Goal: Transaction & Acquisition: Purchase product/service

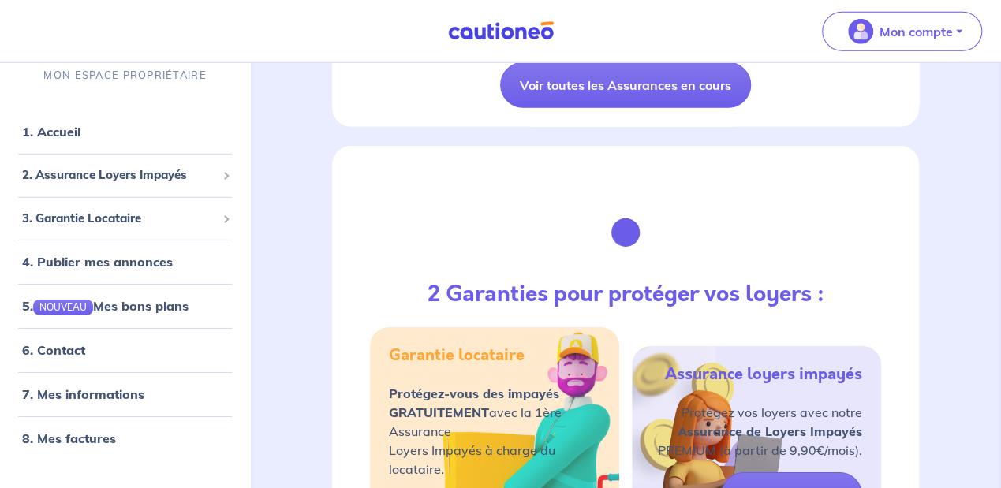
scroll to position [2261, 0]
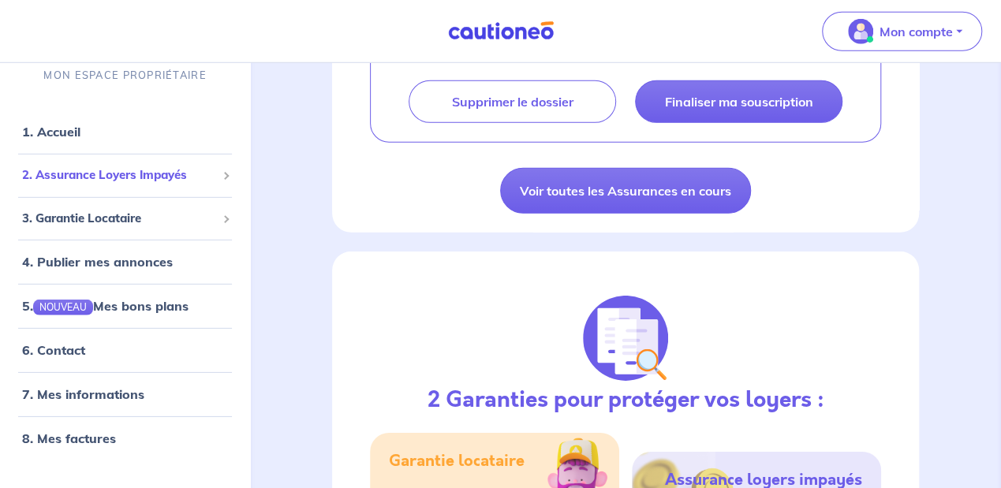
click at [124, 180] on span "2. Assurance Loyers Impayés" at bounding box center [119, 175] width 194 height 18
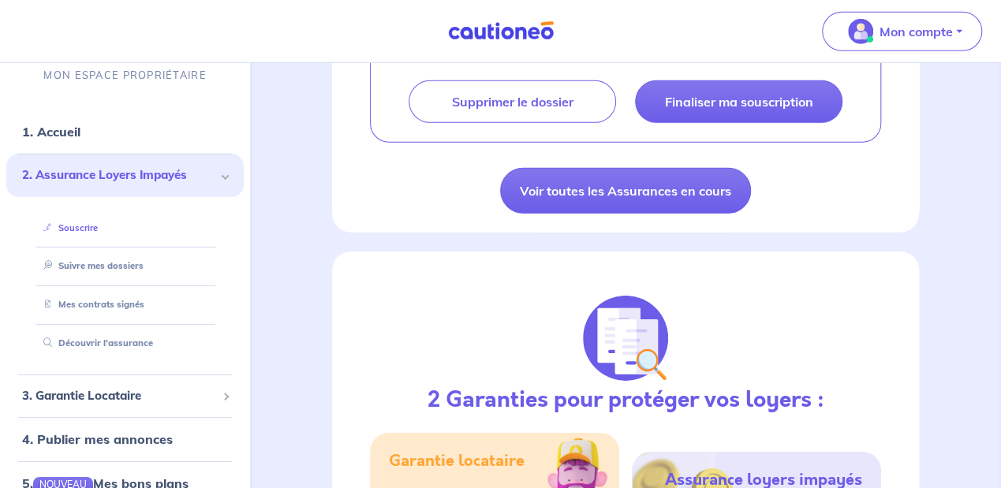
click at [80, 228] on link "Souscrire" at bounding box center [67, 227] width 61 height 11
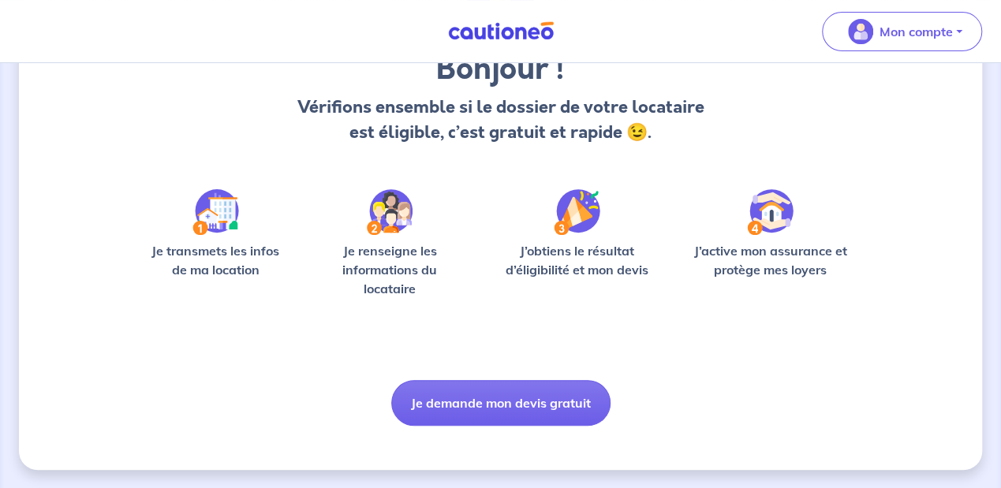
scroll to position [145, 0]
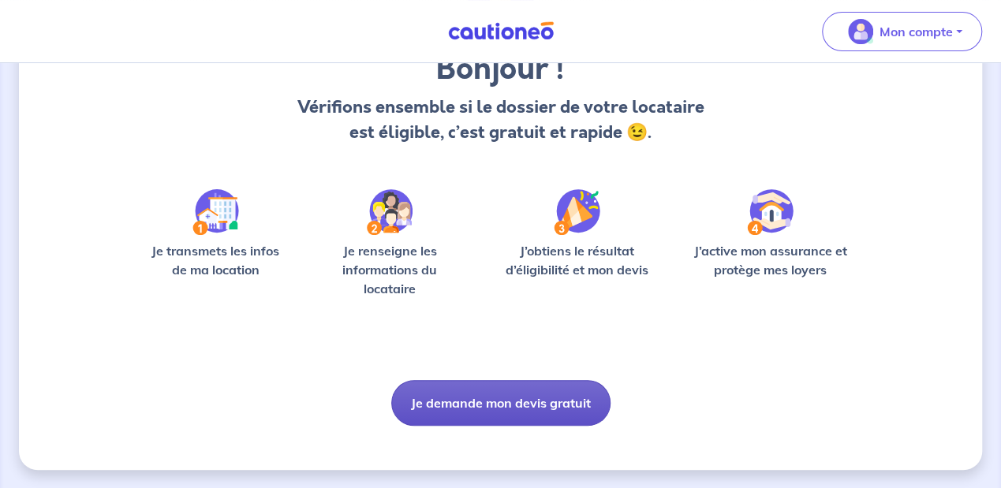
click at [495, 405] on button "Je demande mon devis gratuit" at bounding box center [500, 403] width 219 height 46
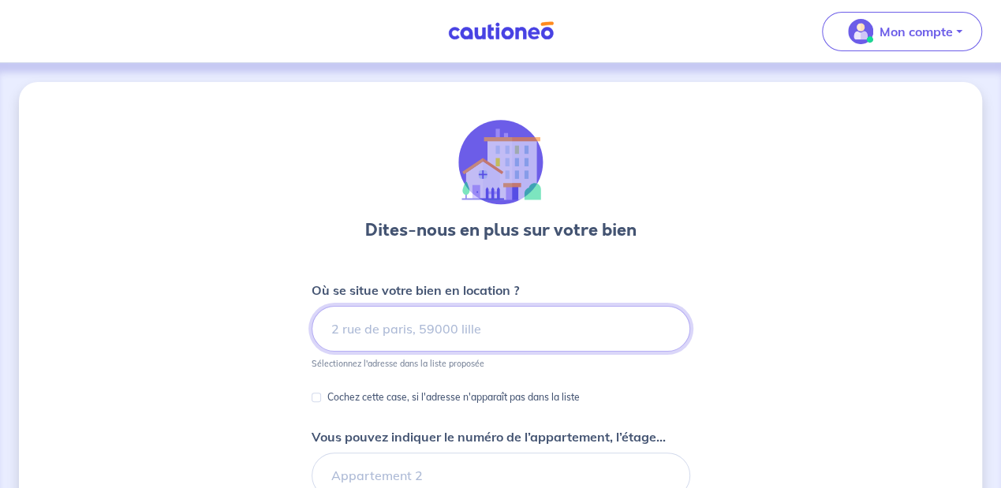
click at [407, 331] on input at bounding box center [501, 329] width 379 height 46
click at [408, 331] on input at bounding box center [501, 329] width 379 height 46
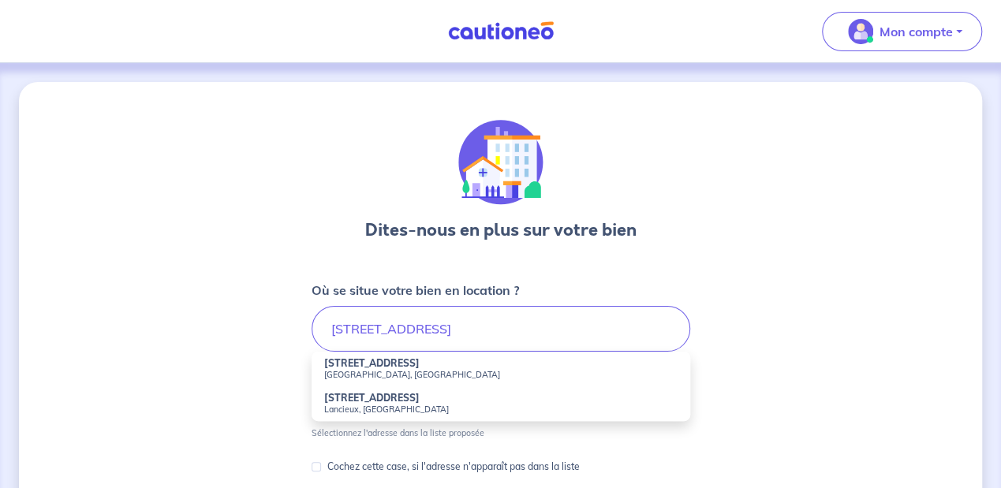
click at [368, 372] on small "[GEOGRAPHIC_DATA], [GEOGRAPHIC_DATA]" at bounding box center [500, 374] width 353 height 11
type input "[STREET_ADDRESS]"
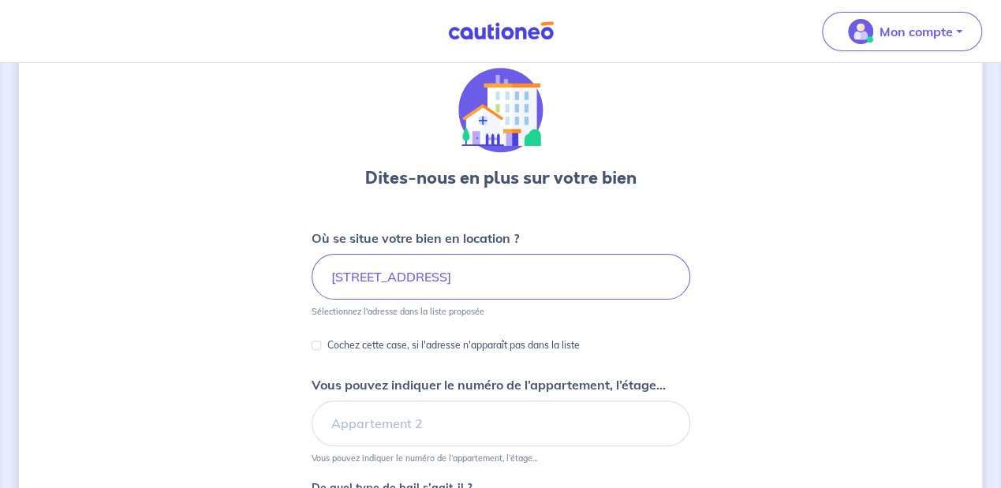
scroll to position [105, 0]
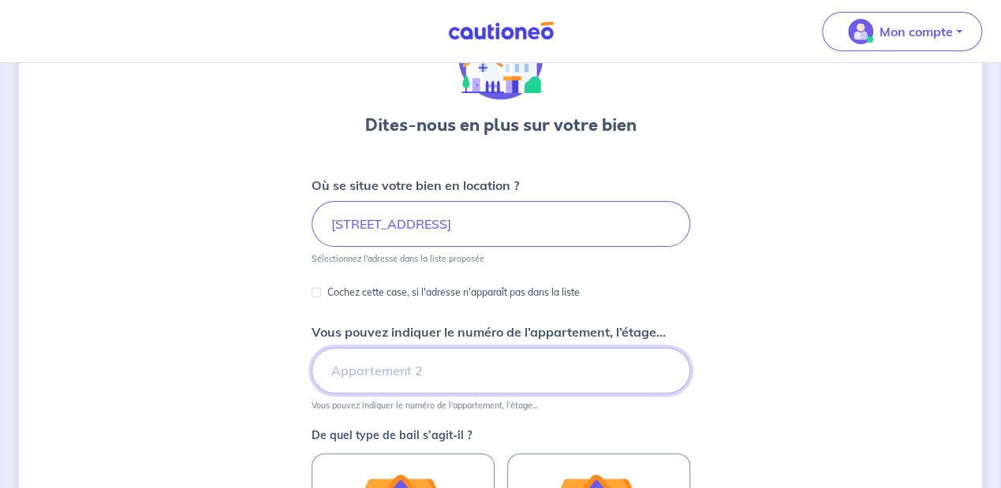
click at [374, 376] on input "Vous pouvez indiquer le numéro de l’appartement, l’étage..." at bounding box center [501, 371] width 379 height 46
click at [379, 368] on input "Vous pouvez indiquer le numéro de l’appartement, l’étage..." at bounding box center [501, 371] width 379 height 46
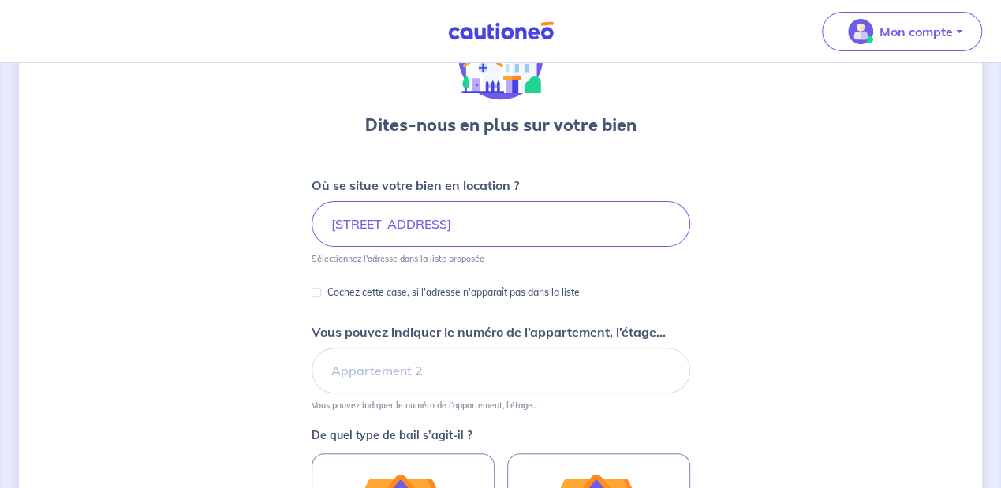
click at [263, 345] on div "Dites-nous en plus sur votre bien Où se situe votre bien en location ? [STREET_…" at bounding box center [500, 390] width 963 height 827
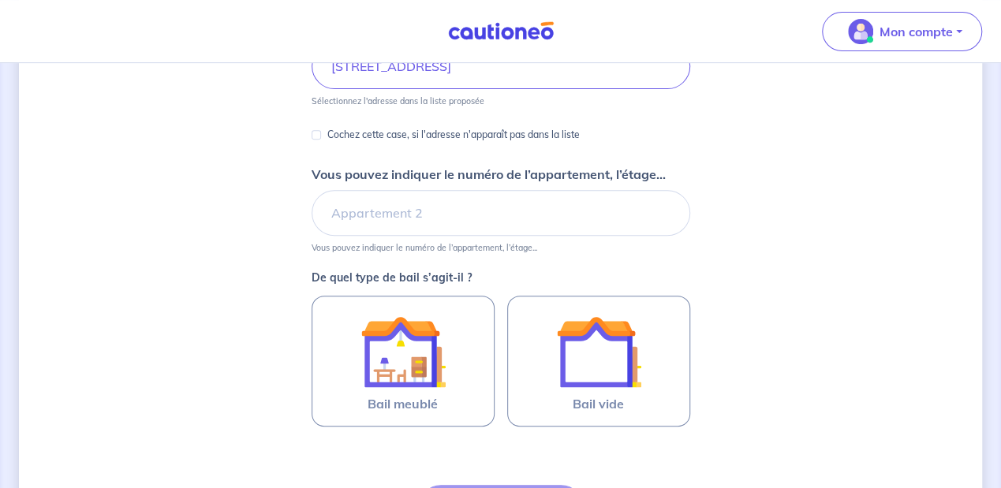
scroll to position [316, 0]
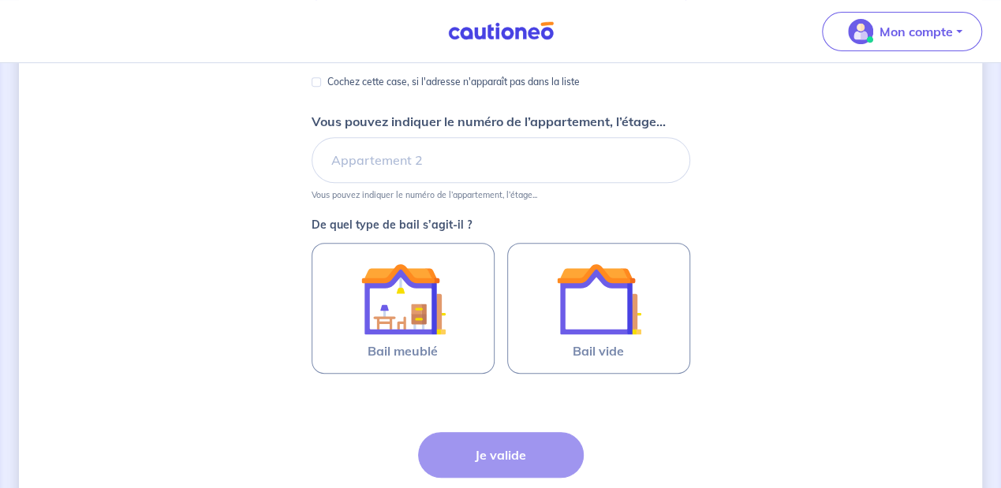
click at [149, 342] on div "Dites-nous en plus sur votre bien Où se situe votre bien en location ? [STREET_…" at bounding box center [500, 180] width 963 height 827
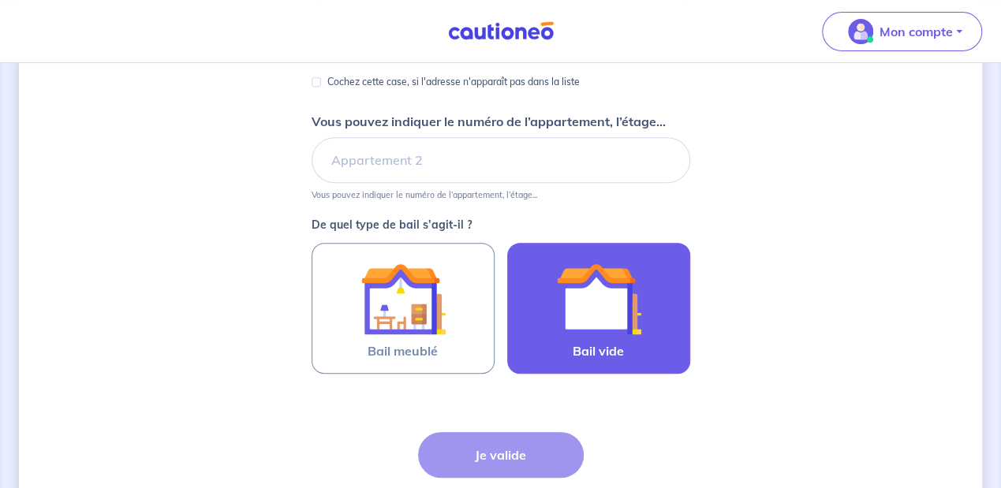
click at [585, 315] on img at bounding box center [598, 298] width 85 height 85
click at [0, 0] on input "Bail vide" at bounding box center [0, 0] width 0 height 0
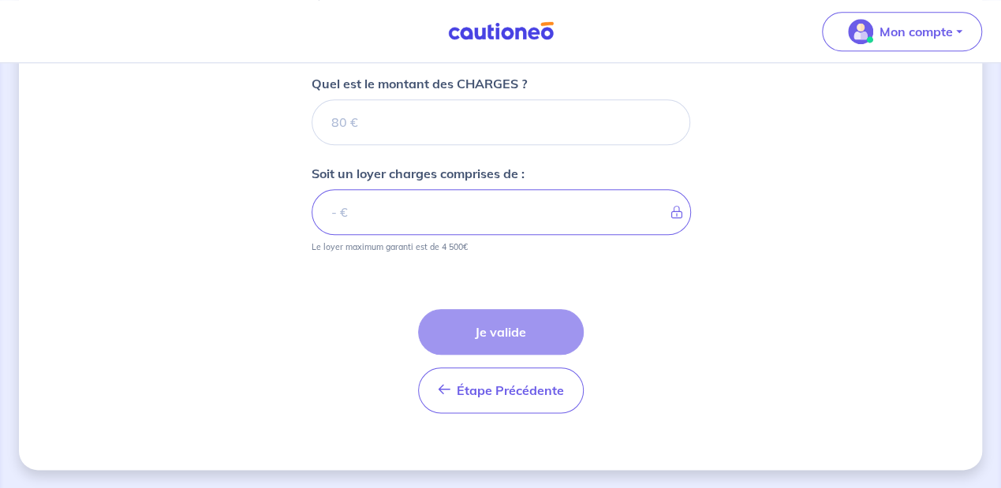
scroll to position [622, 0]
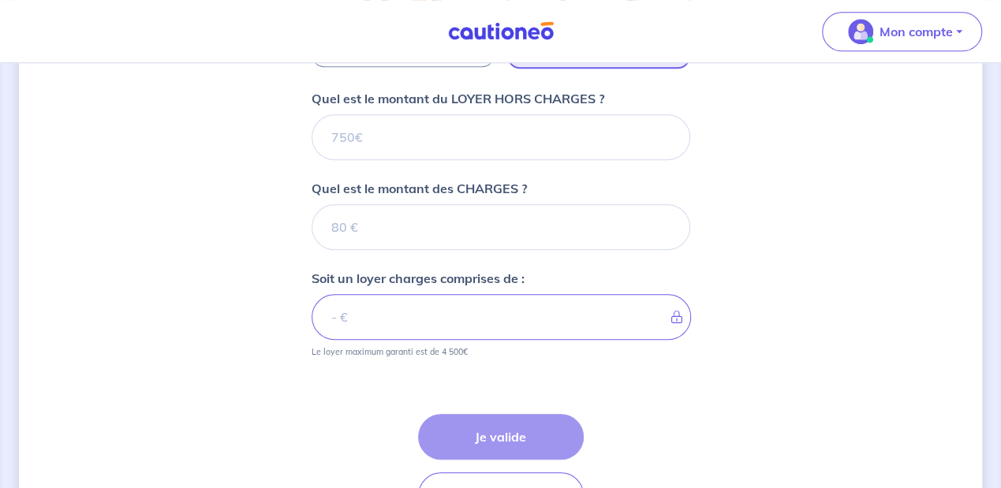
click at [850, 284] on div "Dites-nous en plus sur votre bien Où se situe votre bien en location ? [STREET_…" at bounding box center [500, 17] width 963 height 1115
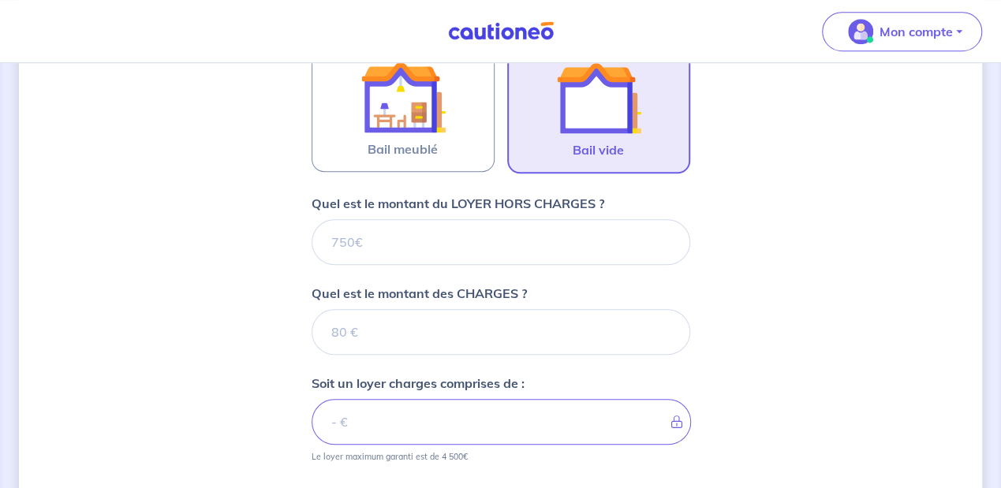
scroll to position [465, 0]
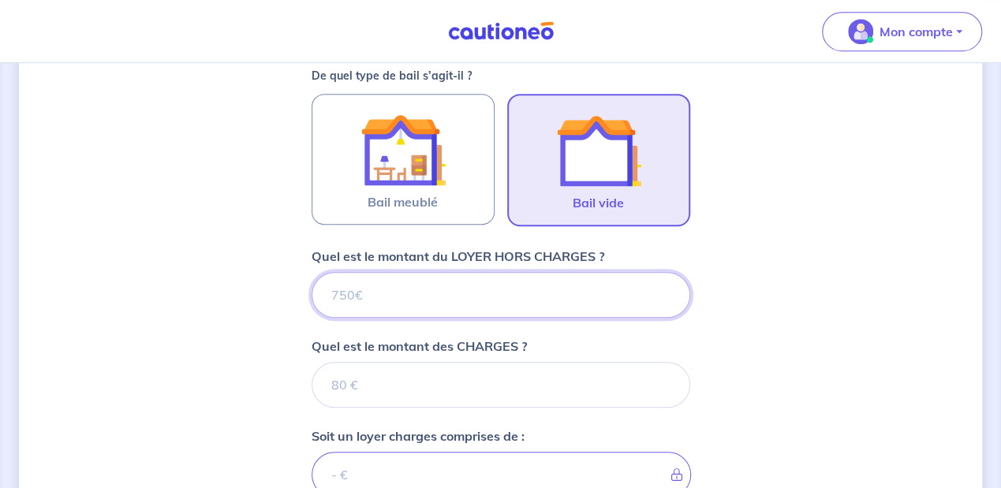
click at [415, 295] on input "Quel est le montant du LOYER HORS CHARGES ?" at bounding box center [501, 295] width 379 height 46
type input "850"
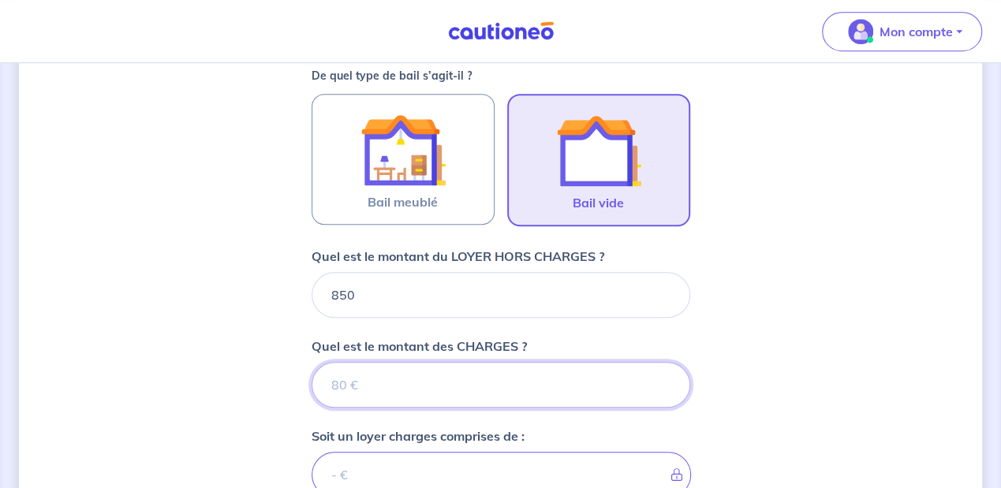
click at [383, 375] on input "Quel est le montant des CHARGES ?" at bounding box center [501, 385] width 379 height 46
type input "0"
type input "850"
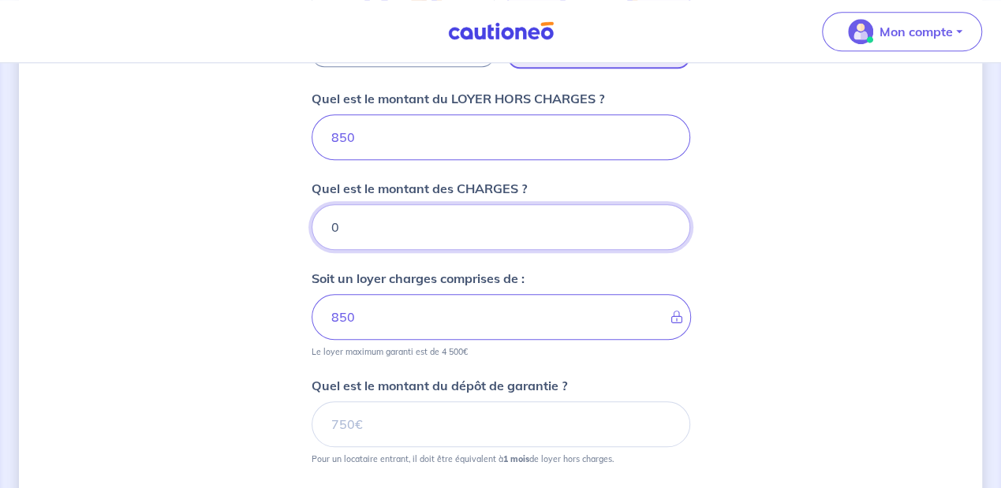
scroll to position [727, 0]
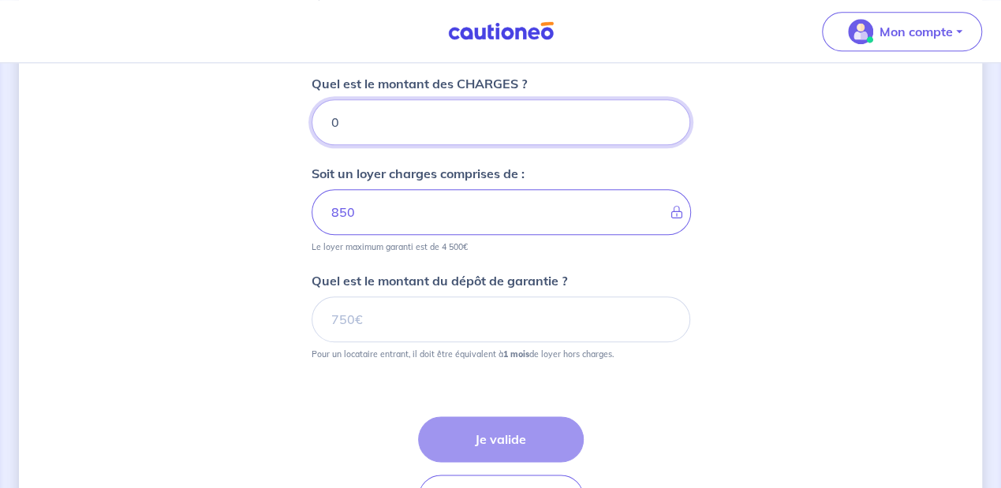
type input "0"
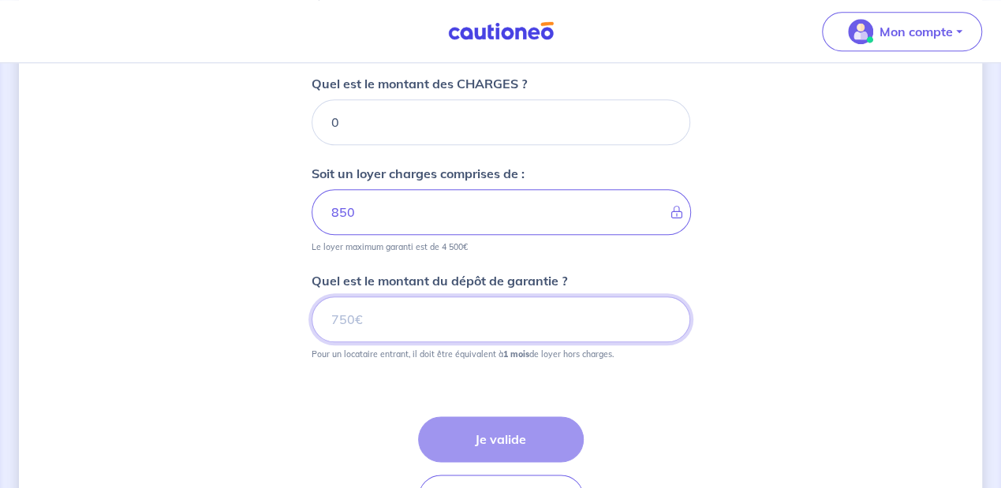
click at [361, 316] on input "Quel est le montant du dépôt de garantie ?" at bounding box center [501, 320] width 379 height 46
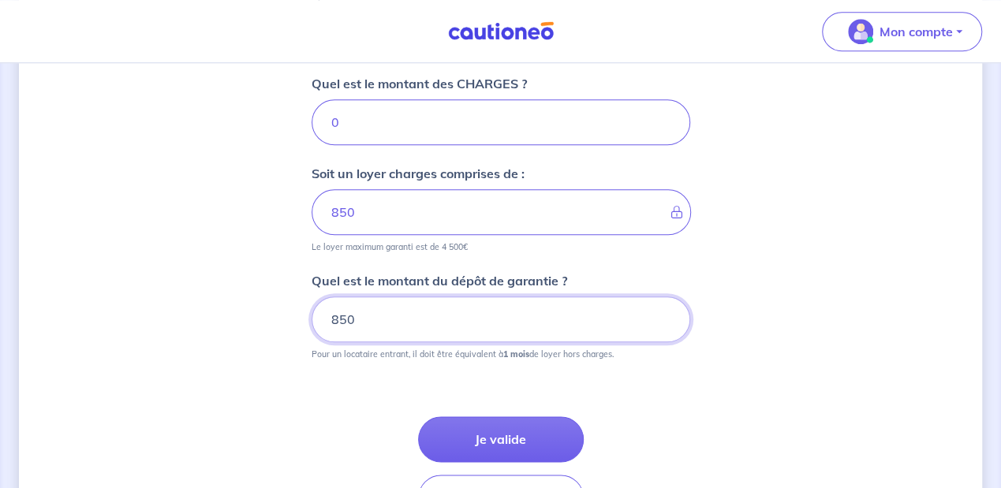
scroll to position [833, 0]
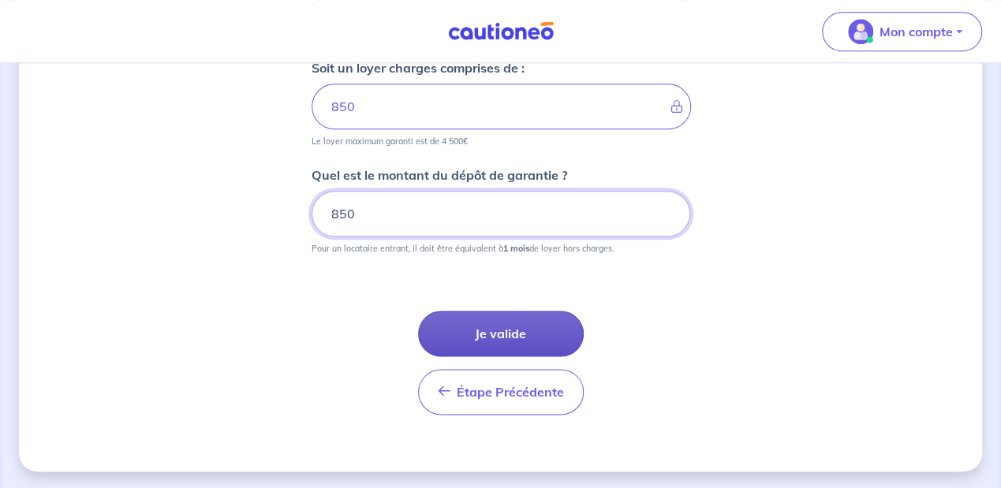
type input "850"
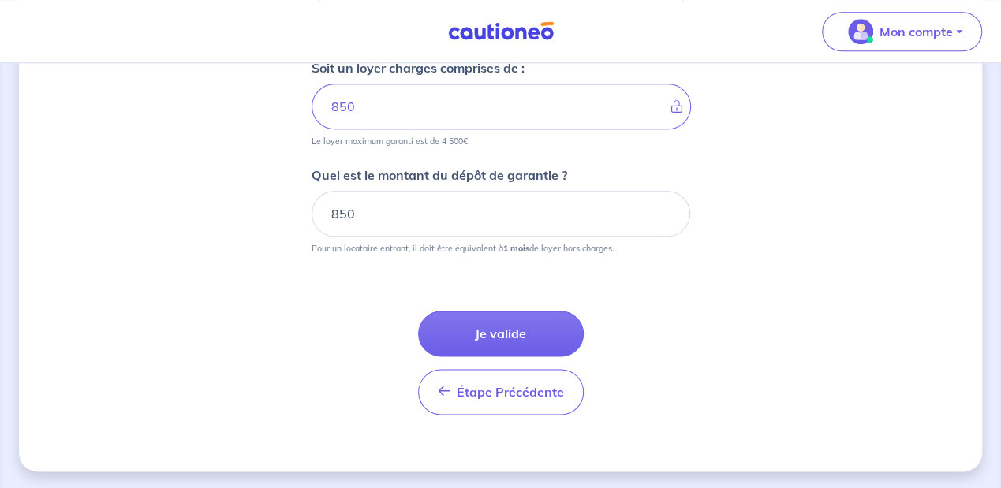
drag, startPoint x: 520, startPoint y: 330, endPoint x: 633, endPoint y: 352, distance: 115.7
click at [520, 329] on button "Je valide" at bounding box center [501, 334] width 166 height 46
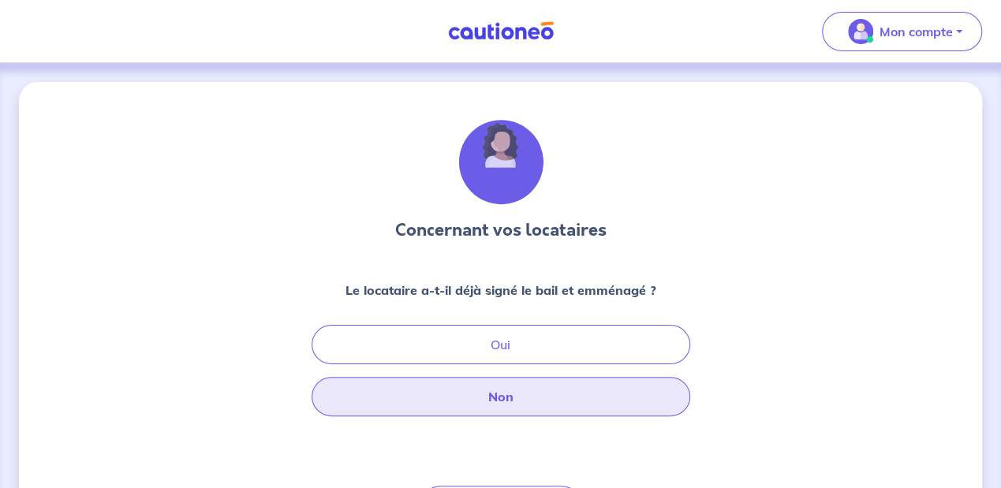
click at [515, 409] on button "Non" at bounding box center [501, 396] width 379 height 39
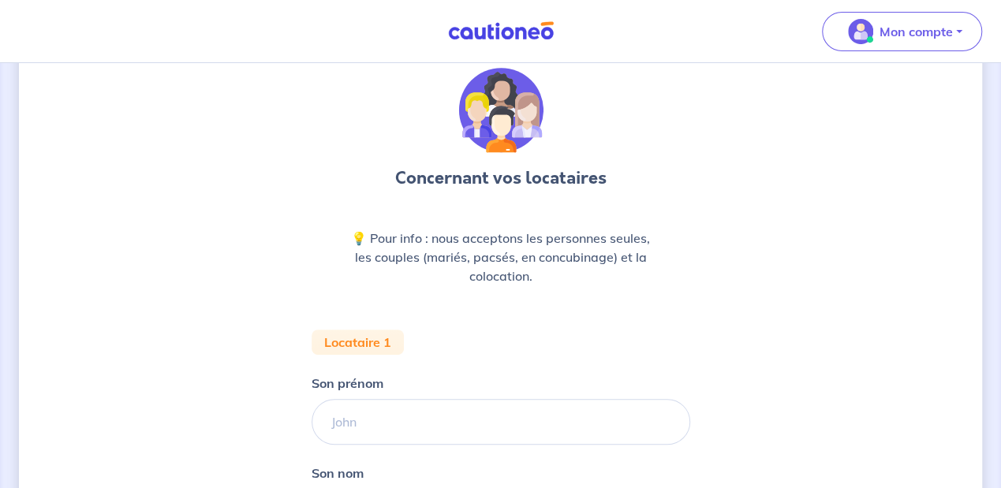
scroll to position [105, 0]
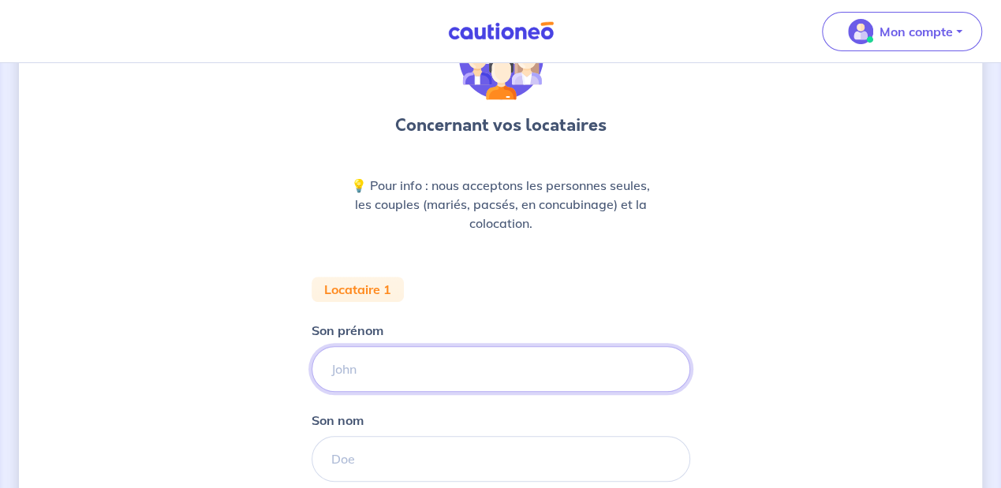
click at [432, 356] on input "Son prénom" at bounding box center [501, 369] width 379 height 46
type input "PASCALE"
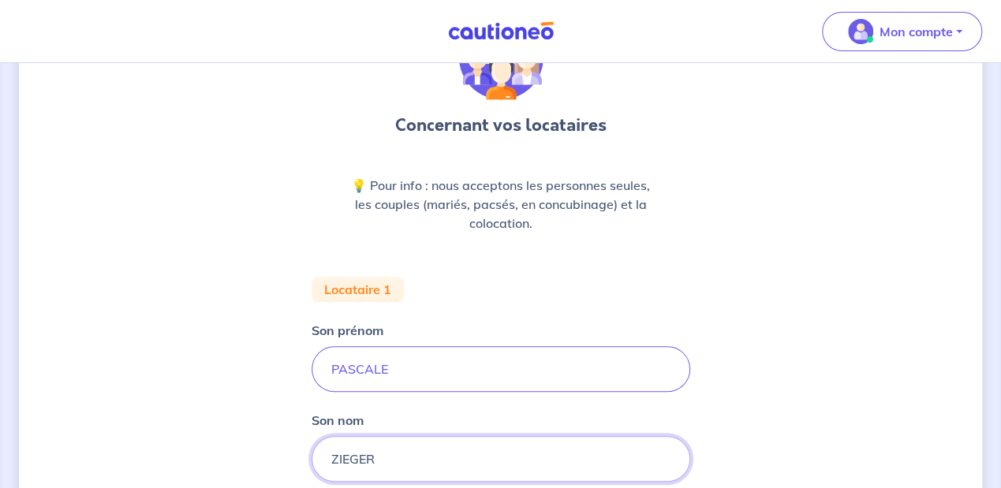
type input "ZIEGER"
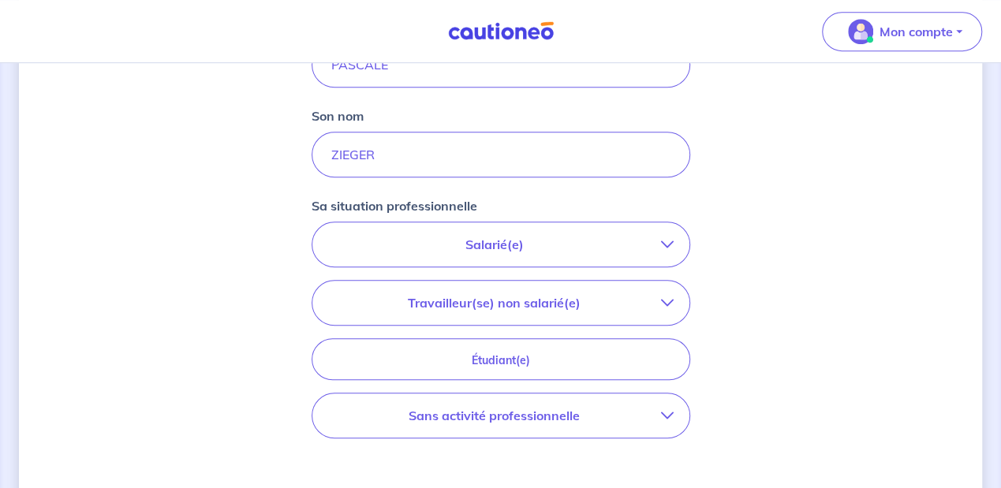
click at [517, 419] on p "Sans activité professionnelle" at bounding box center [494, 415] width 333 height 19
click at [387, 461] on p "Retraité(e)" at bounding box center [396, 460] width 65 height 19
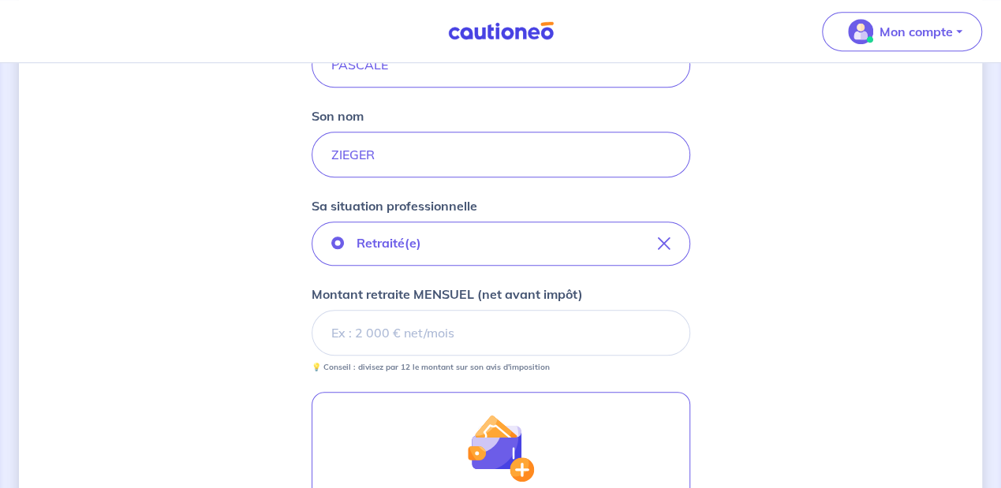
click at [430, 325] on input "Montant retraite MENSUEL (net avant impôt)" at bounding box center [501, 333] width 379 height 46
click at [393, 325] on input "Montant retraite MENSUEL (net avant impôt)" at bounding box center [501, 333] width 379 height 46
click at [393, 327] on input "Montant retraite MENSUEL (net avant impôt)" at bounding box center [501, 333] width 379 height 46
click at [380, 325] on input "Montant retraite MENSUEL (net avant impôt)" at bounding box center [501, 333] width 379 height 46
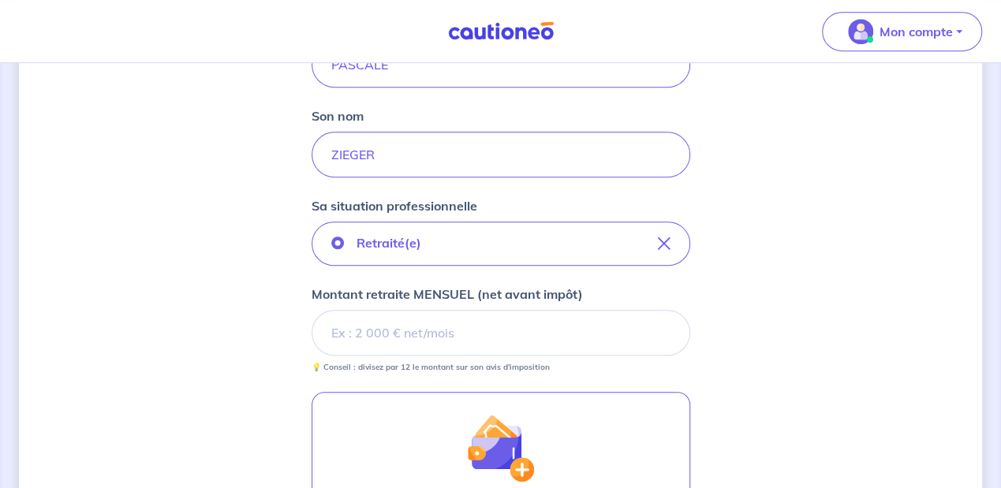
click at [369, 331] on input "Montant retraite MENSUEL (net avant impôt)" at bounding box center [501, 333] width 379 height 46
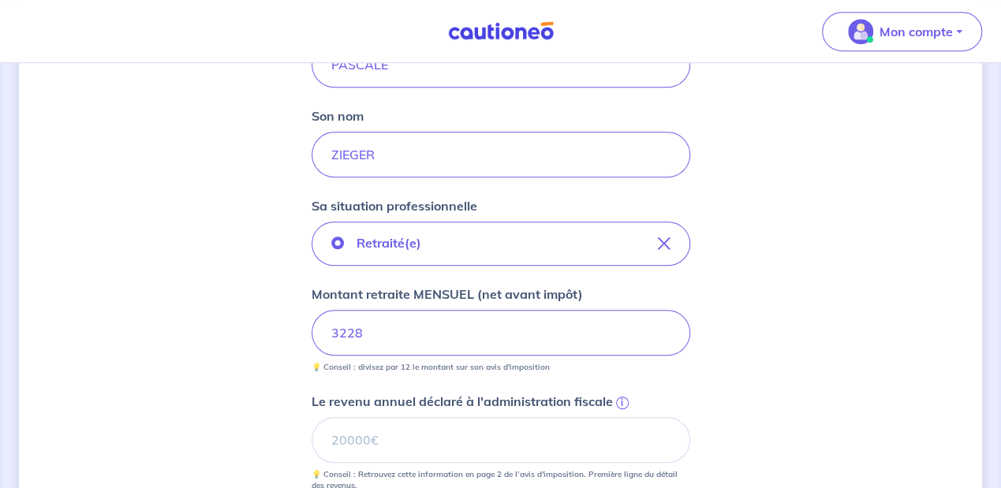
click at [758, 366] on div "Concernant vos locataires 💡 Pour info : nous acceptons les personnes seules, le…" at bounding box center [500, 279] width 963 height 1213
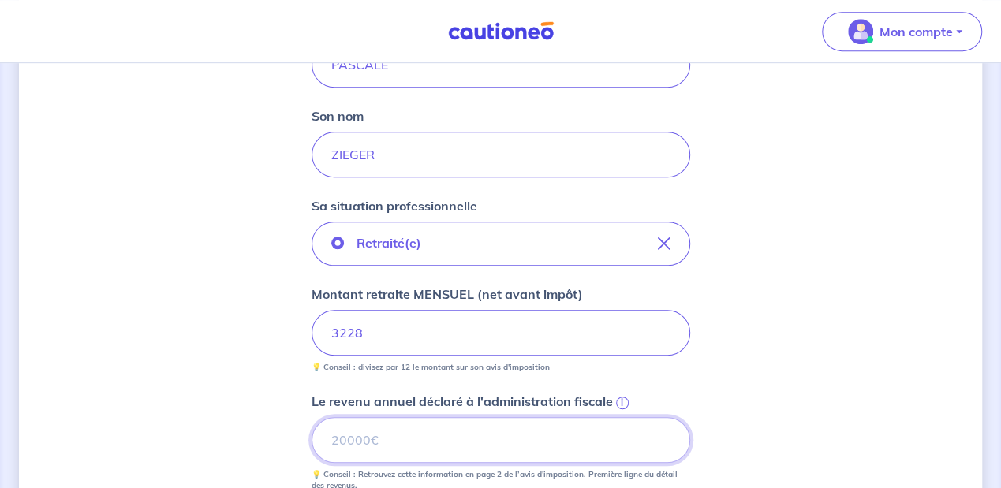
click at [400, 446] on input "Le revenu annuel déclaré à l'administration fiscale i" at bounding box center [501, 440] width 379 height 46
type input "51192"
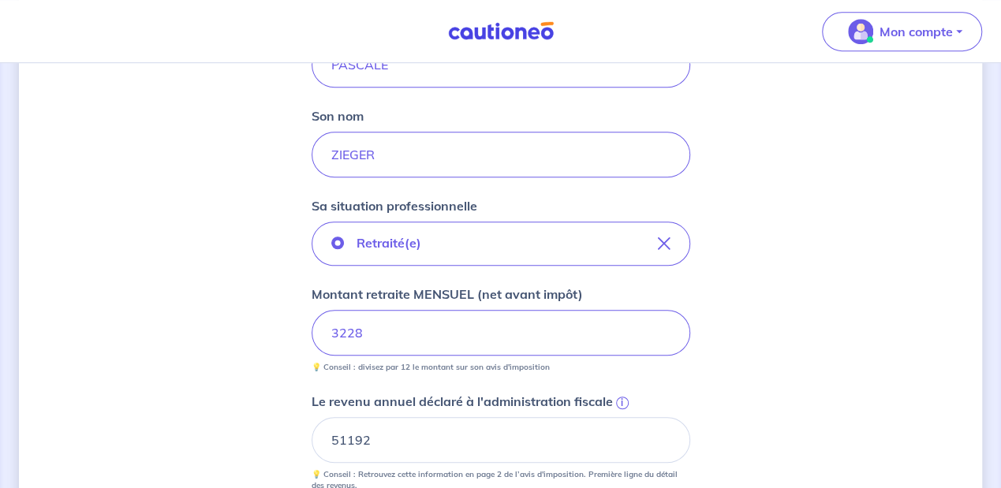
click at [749, 397] on div "Concernant vos locataires 💡 Pour info : nous acceptons les personnes seules, le…" at bounding box center [500, 279] width 963 height 1213
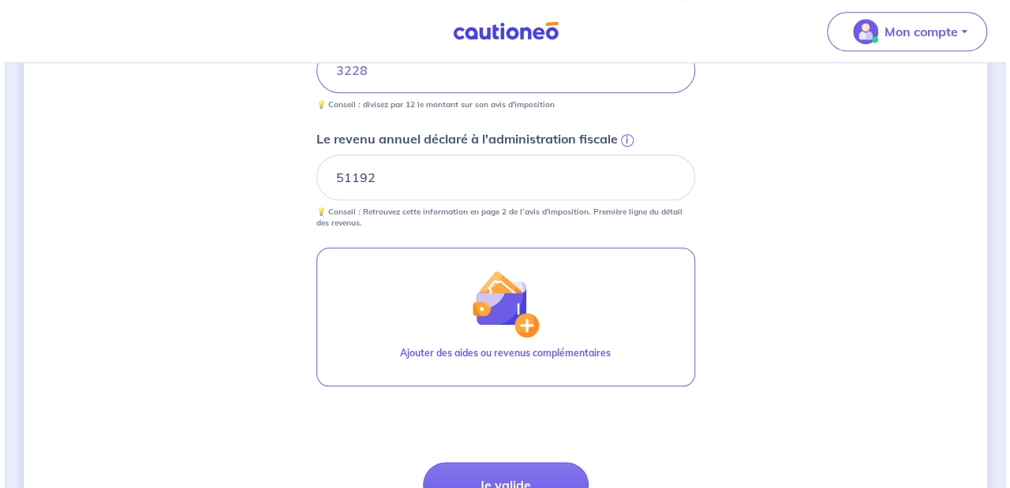
scroll to position [725, 0]
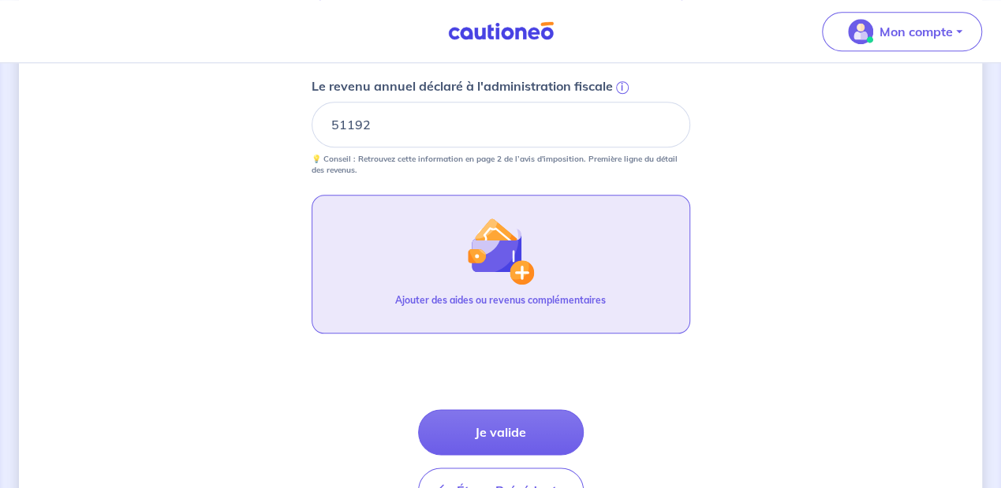
click at [558, 262] on button "Ajouter des aides ou revenus complémentaires" at bounding box center [501, 264] width 379 height 139
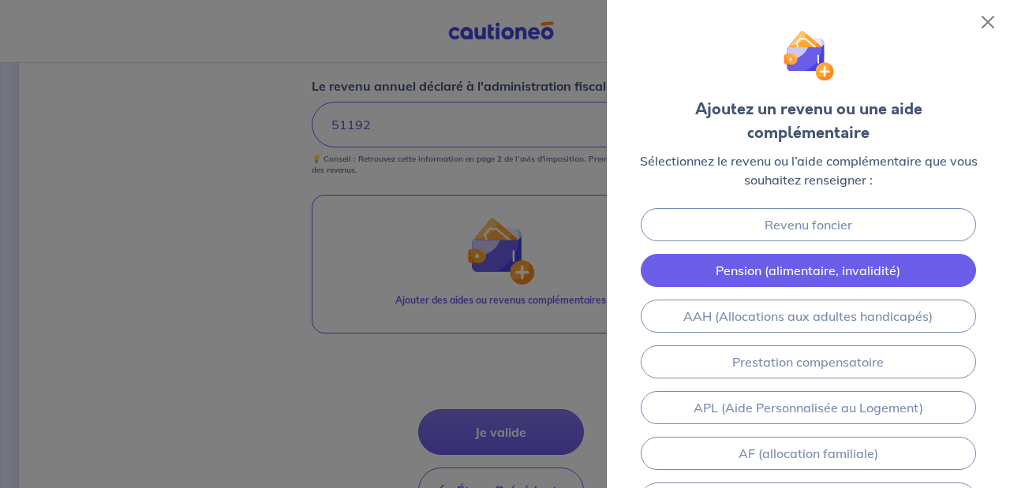
click at [790, 254] on link "Pension (alimentaire, invalidité)" at bounding box center [809, 270] width 336 height 33
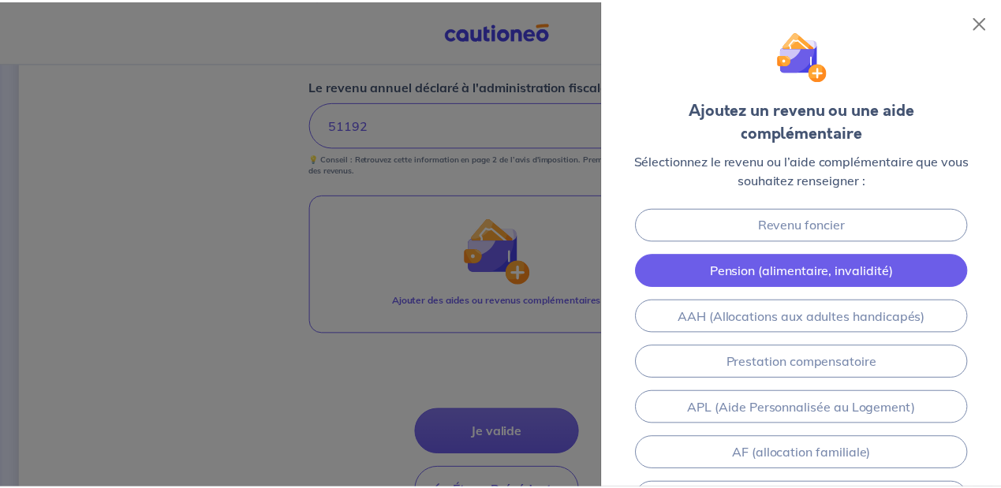
scroll to position [925, 0]
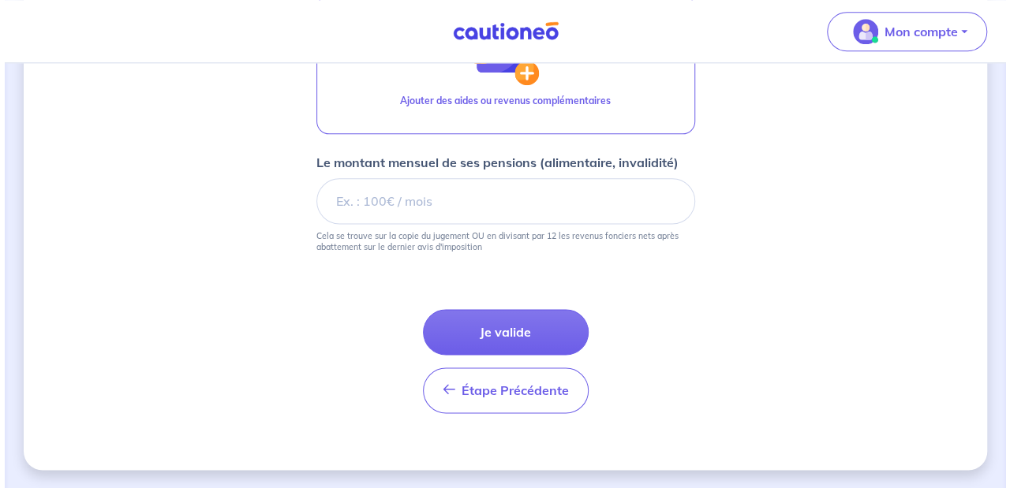
scroll to position [820, 0]
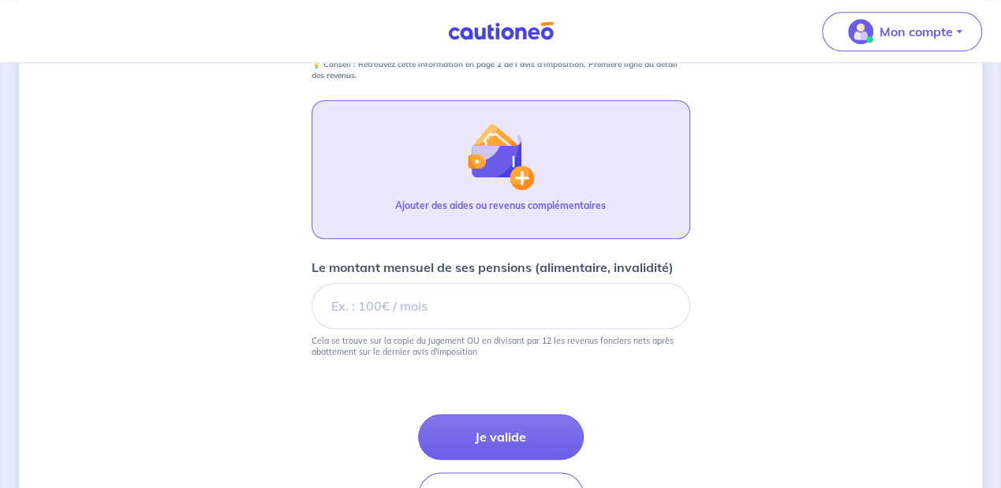
click at [514, 183] on img "button" at bounding box center [500, 156] width 68 height 68
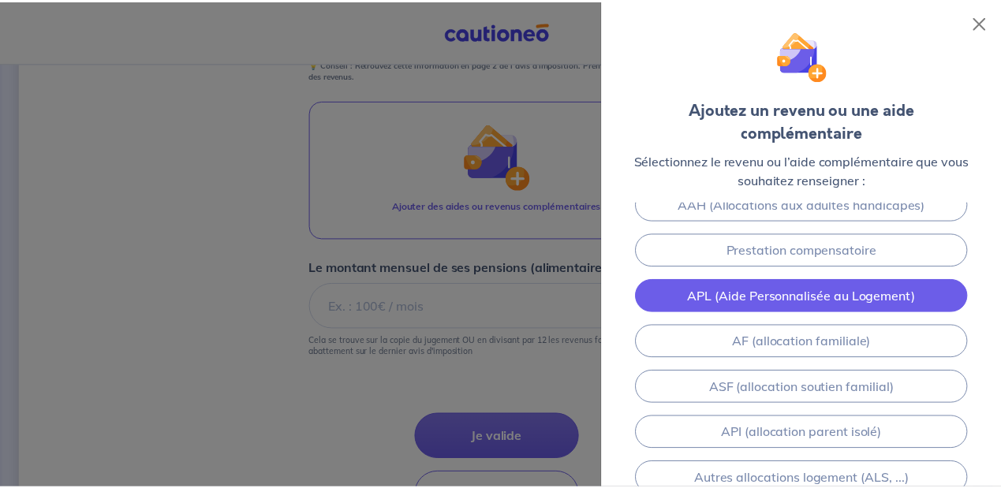
scroll to position [0, 0]
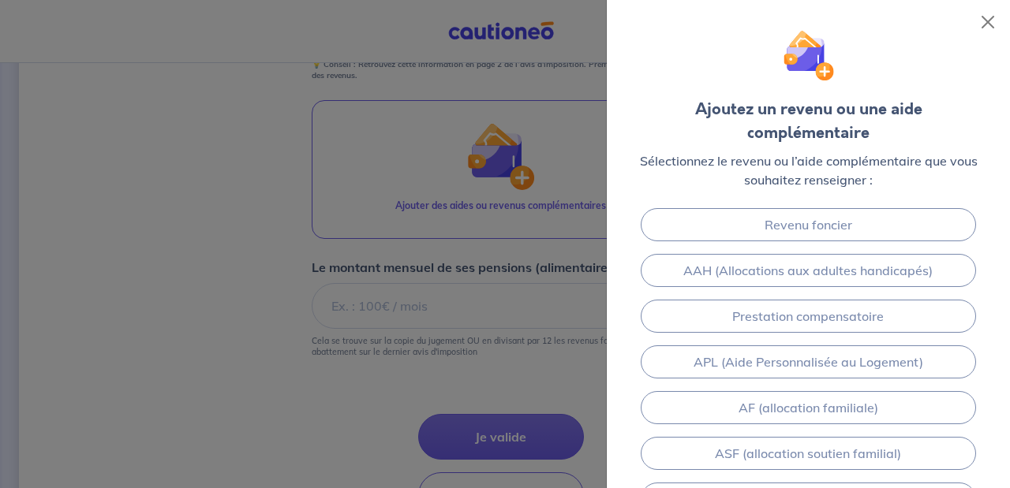
click at [419, 351] on div at bounding box center [505, 244] width 1010 height 488
click at [501, 303] on div at bounding box center [505, 244] width 1010 height 488
click at [984, 19] on button "Close" at bounding box center [987, 21] width 25 height 25
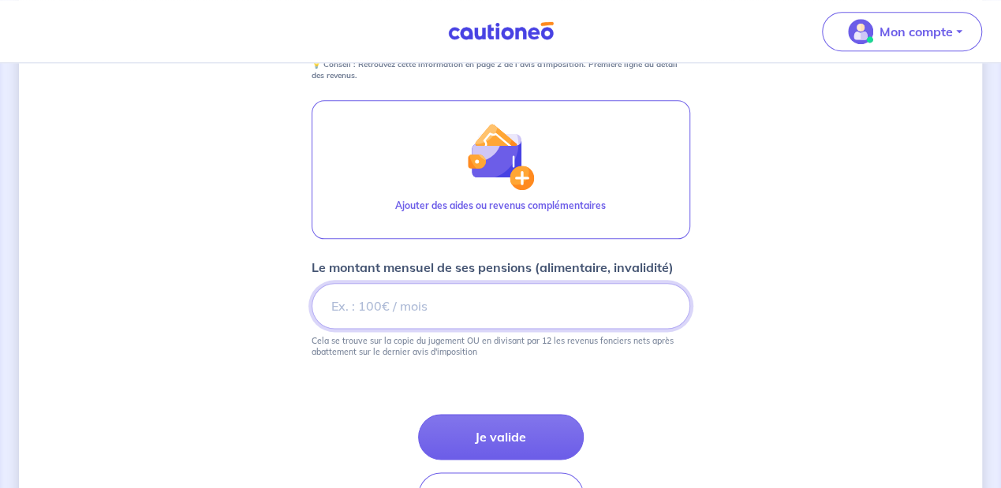
click at [363, 312] on input "Le montant mensuel de ses pensions (alimentaire, invalidité)" at bounding box center [501, 306] width 379 height 46
type input "2770"
type input "2770.23"
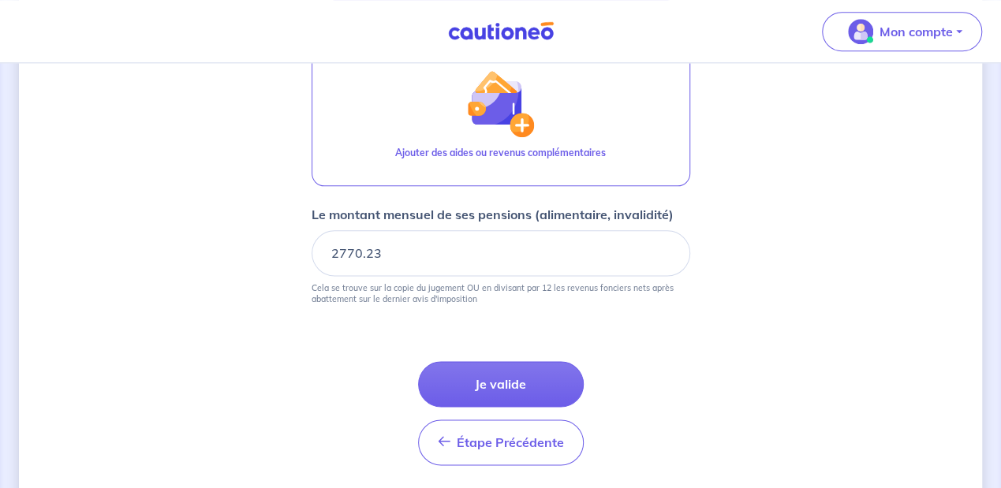
click at [542, 379] on button "Je valide" at bounding box center [501, 384] width 166 height 46
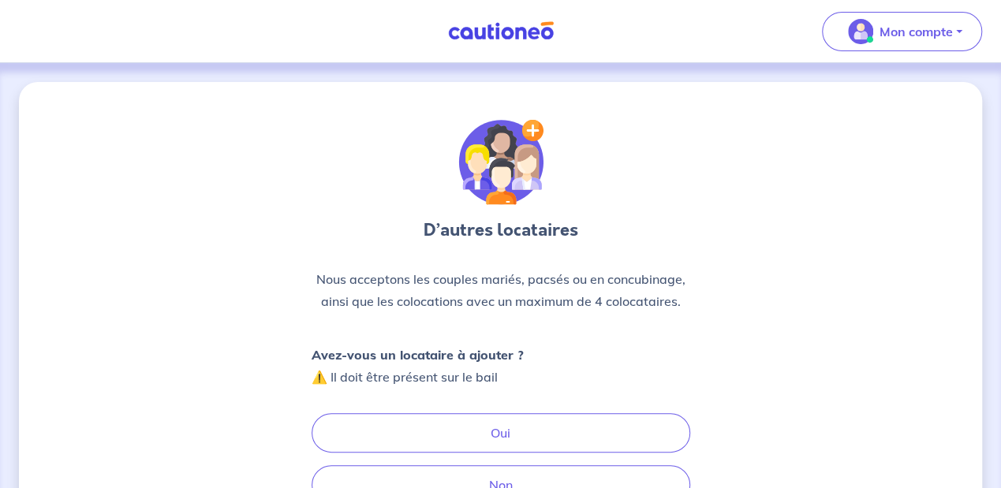
scroll to position [52, 0]
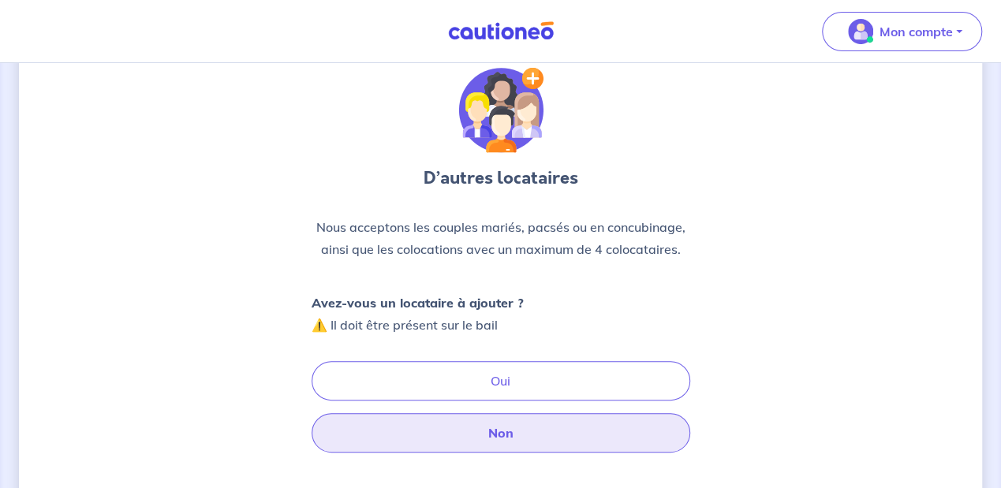
click at [434, 431] on button "Non" at bounding box center [501, 432] width 379 height 39
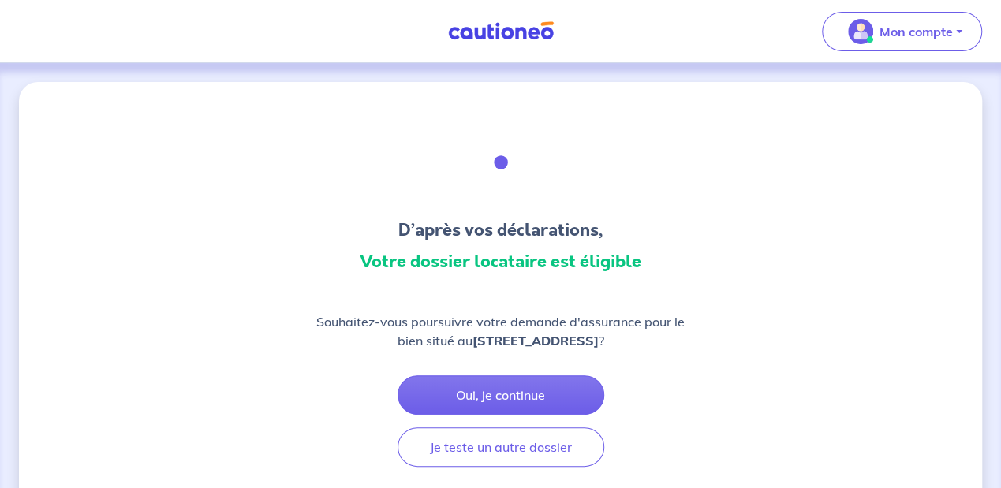
scroll to position [52, 0]
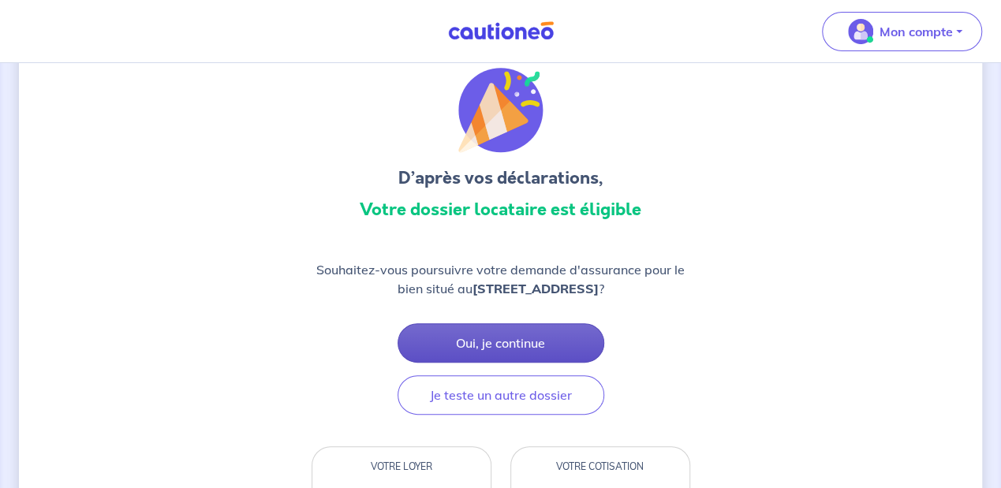
click at [525, 341] on button "Oui, je continue" at bounding box center [501, 342] width 207 height 39
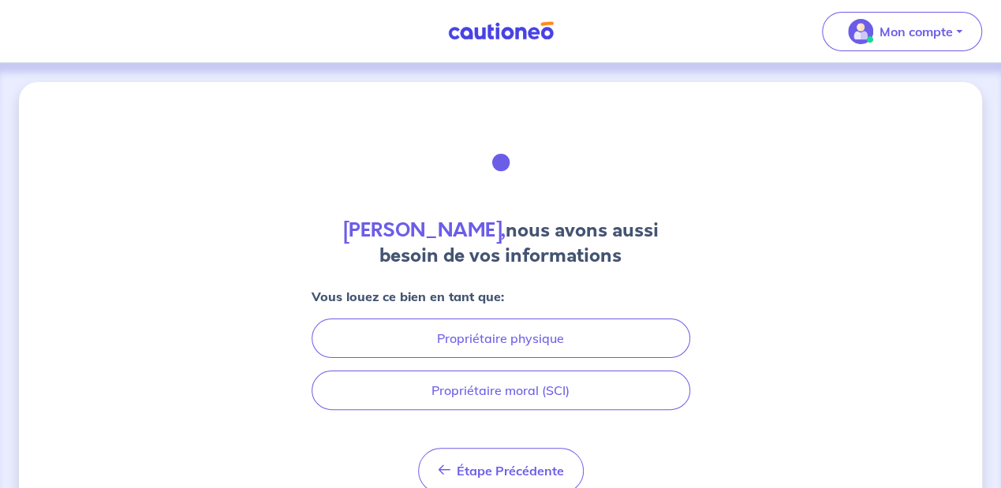
scroll to position [52, 0]
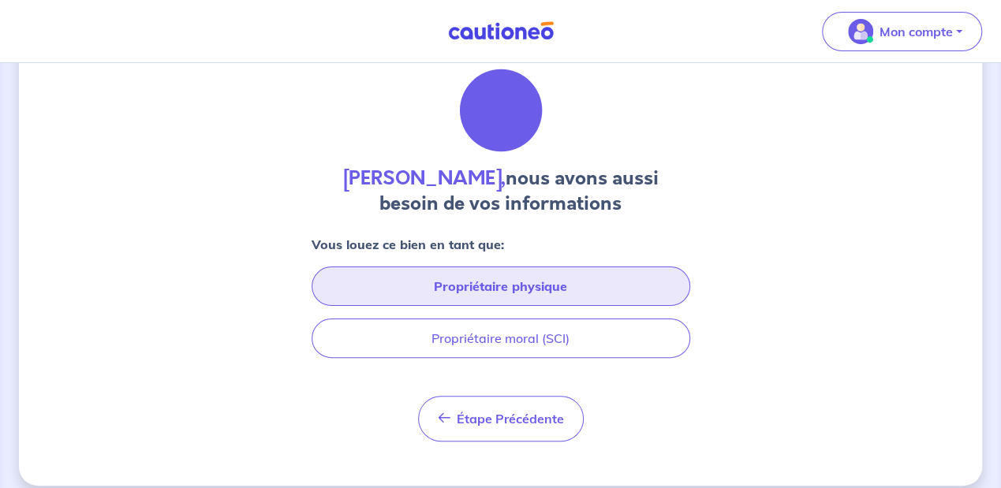
click at [563, 284] on button "Propriétaire physique" at bounding box center [501, 286] width 379 height 39
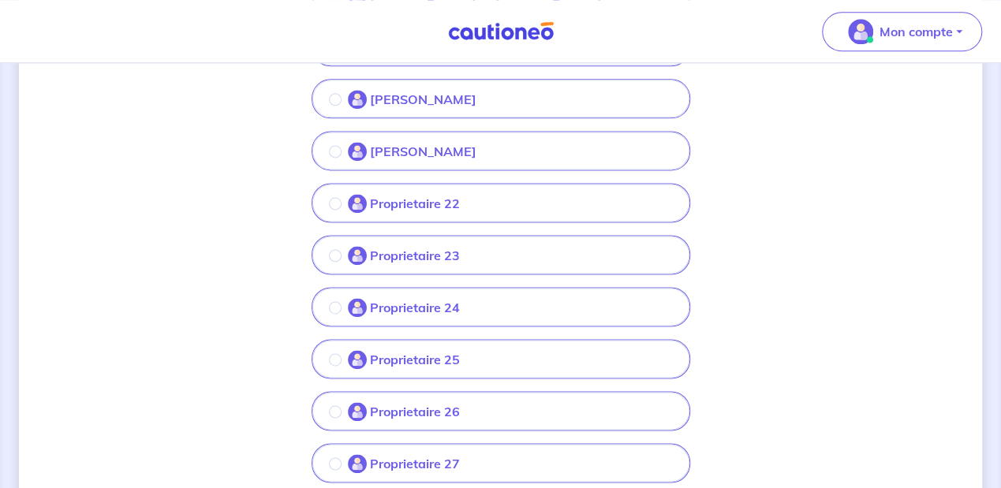
scroll to position [841, 0]
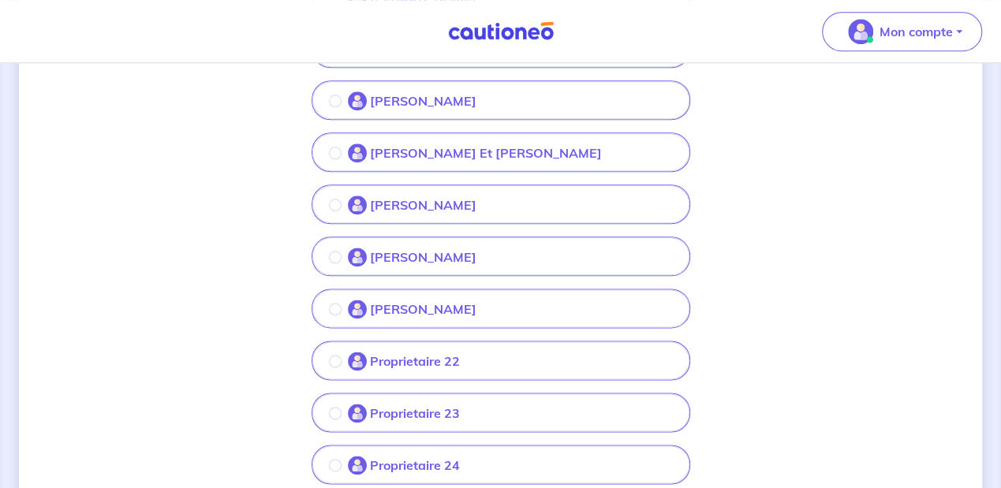
click at [444, 353] on p "Proprietaire 22" at bounding box center [415, 361] width 90 height 19
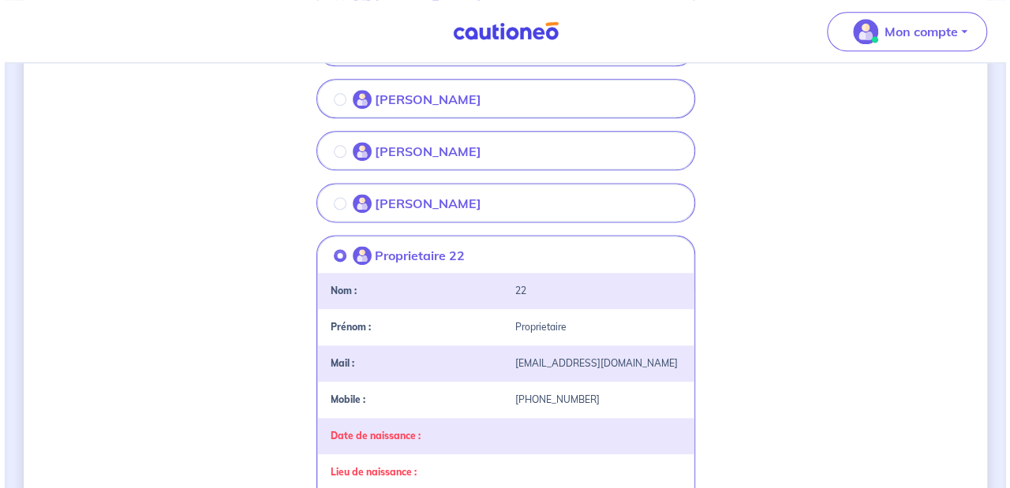
scroll to position [1104, 0]
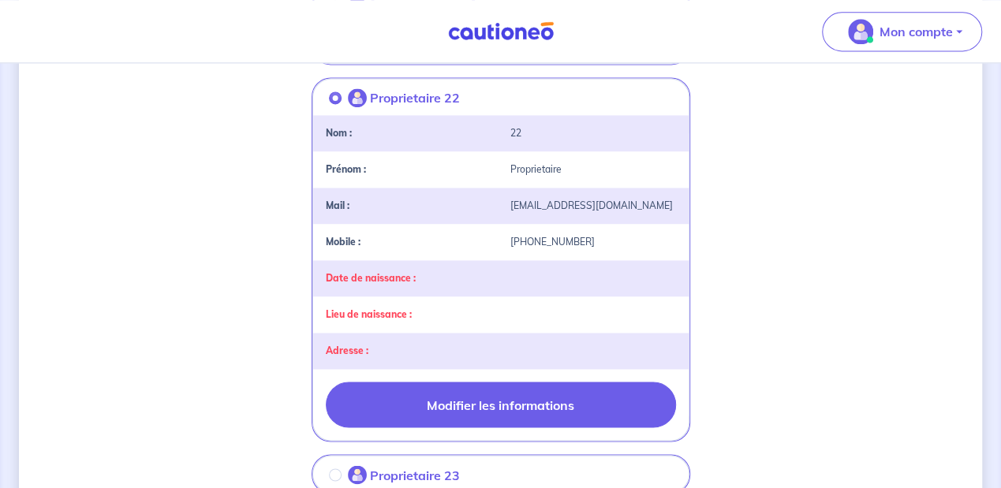
drag, startPoint x: 469, startPoint y: 398, endPoint x: 502, endPoint y: 382, distance: 37.0
click at [469, 398] on button "Modifier les informations" at bounding box center [501, 405] width 350 height 46
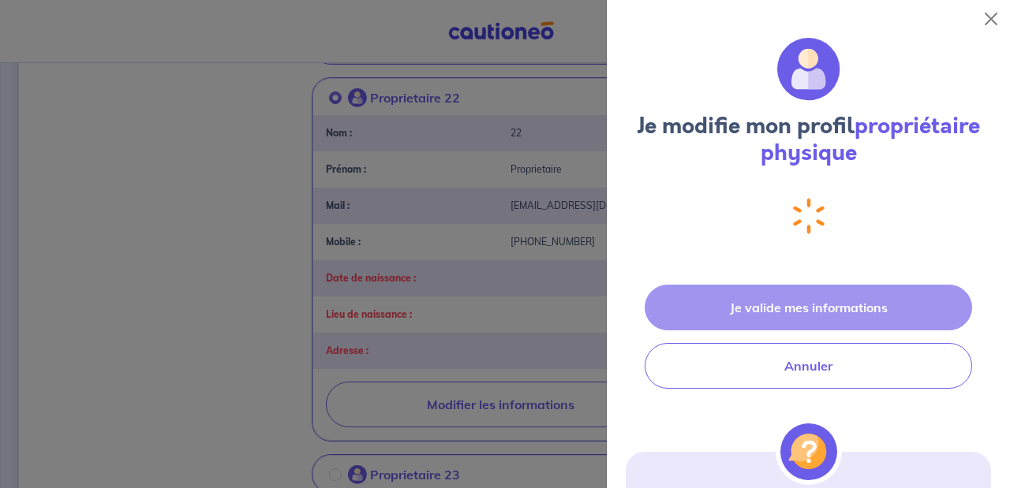
select select "FR"
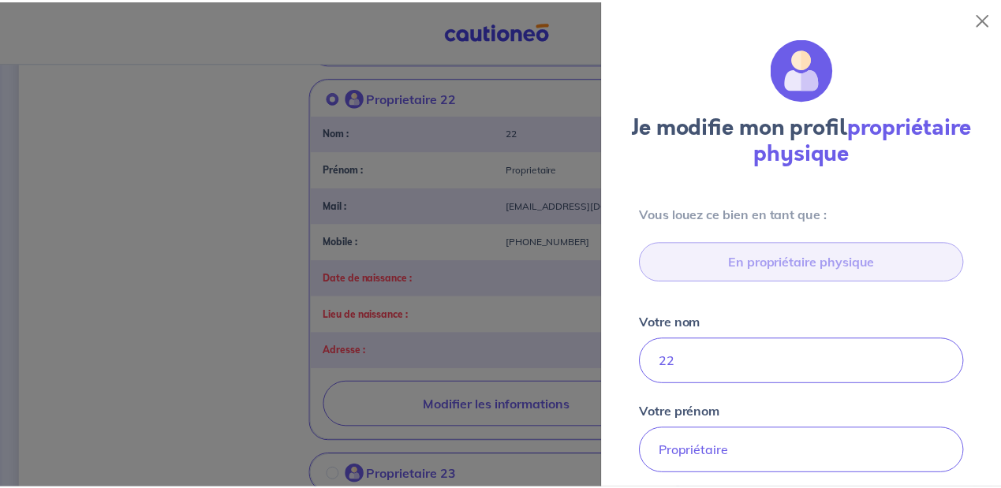
scroll to position [631, 0]
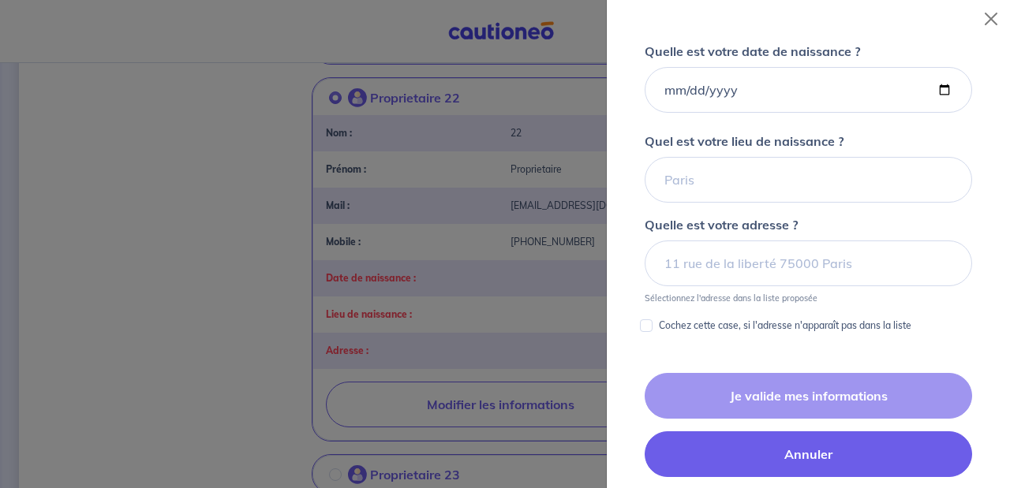
click at [748, 454] on button "Annuler" at bounding box center [807, 454] width 327 height 46
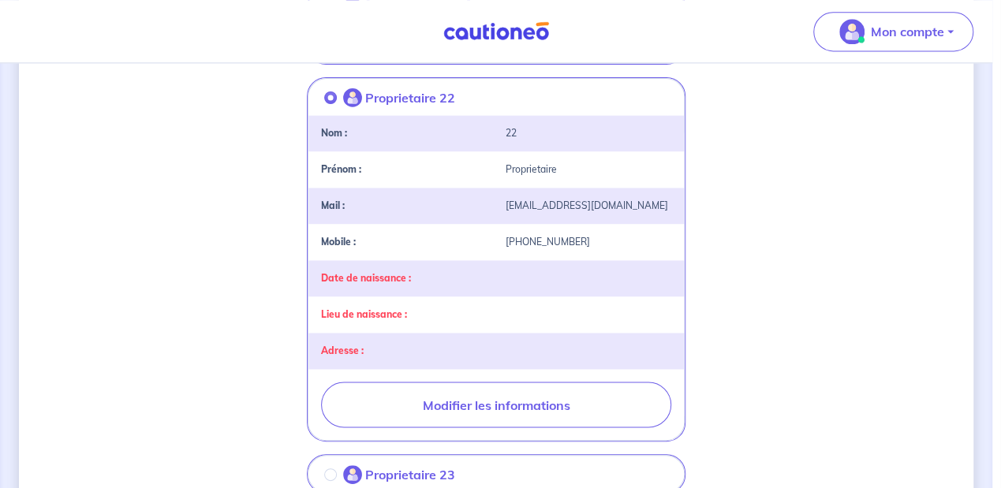
scroll to position [0, 0]
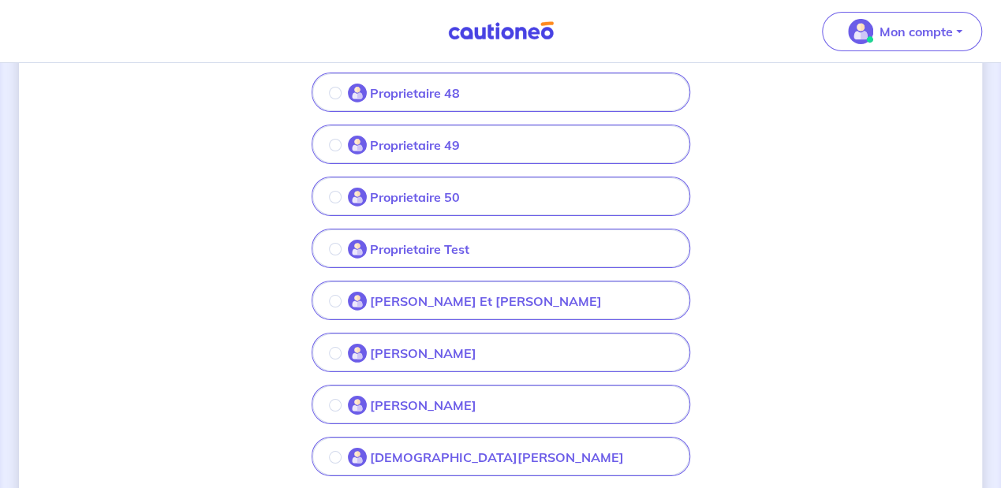
scroll to position [3097, 0]
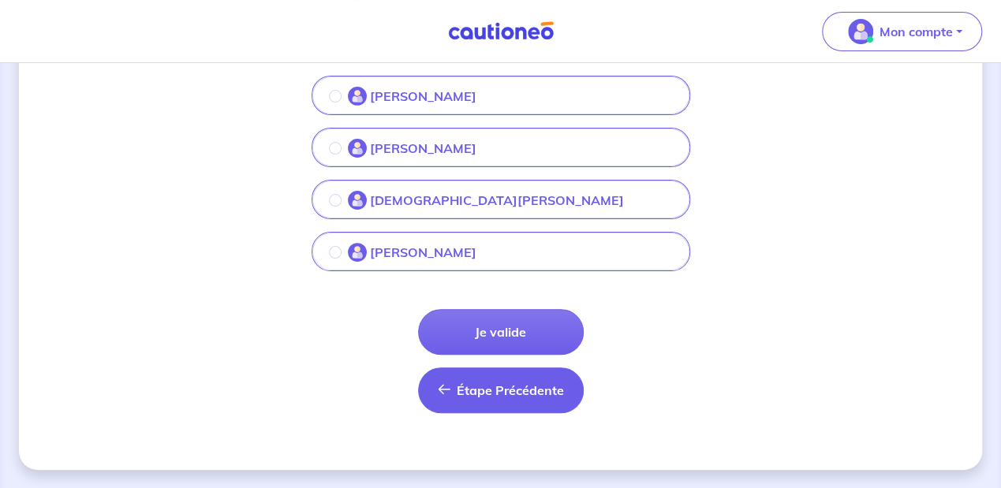
click at [550, 393] on span "Étape Précédente" at bounding box center [510, 391] width 107 height 16
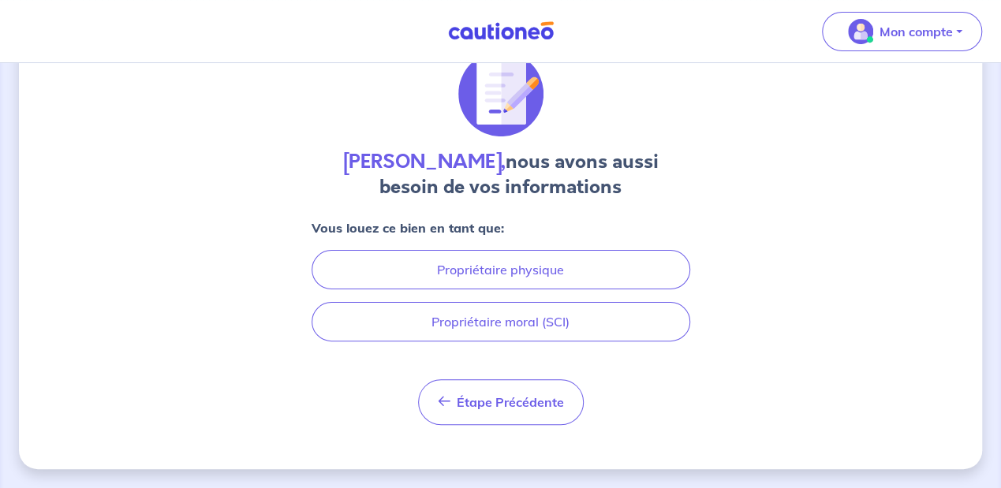
scroll to position [68, 0]
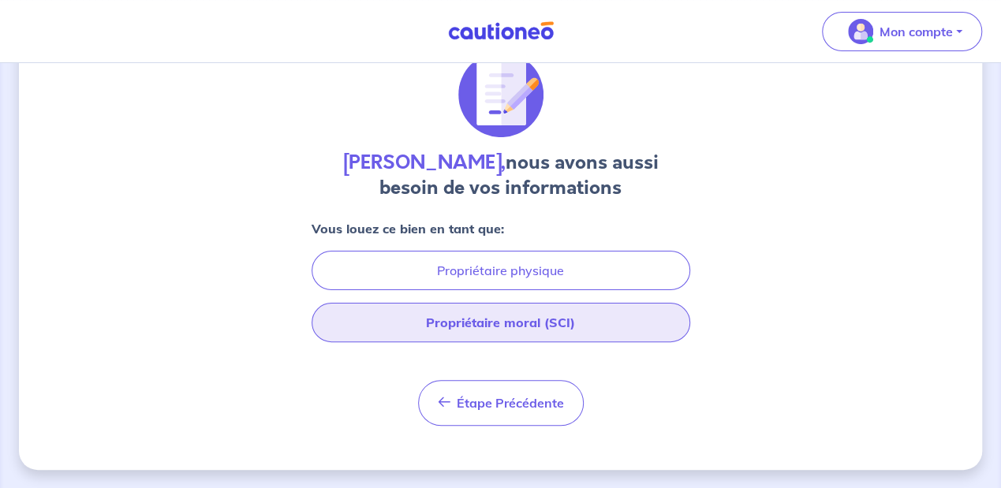
click at [461, 327] on button "Propriétaire moral (SCI)" at bounding box center [501, 322] width 379 height 39
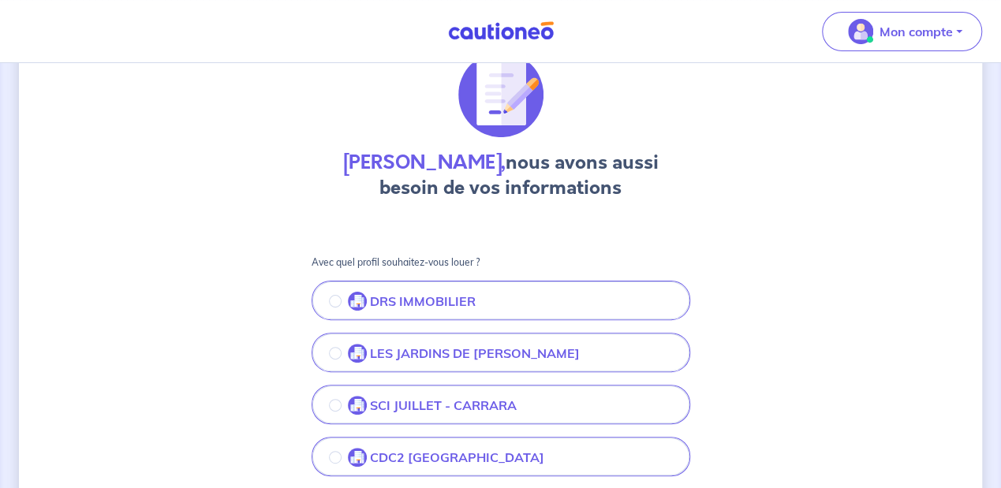
scroll to position [121, 0]
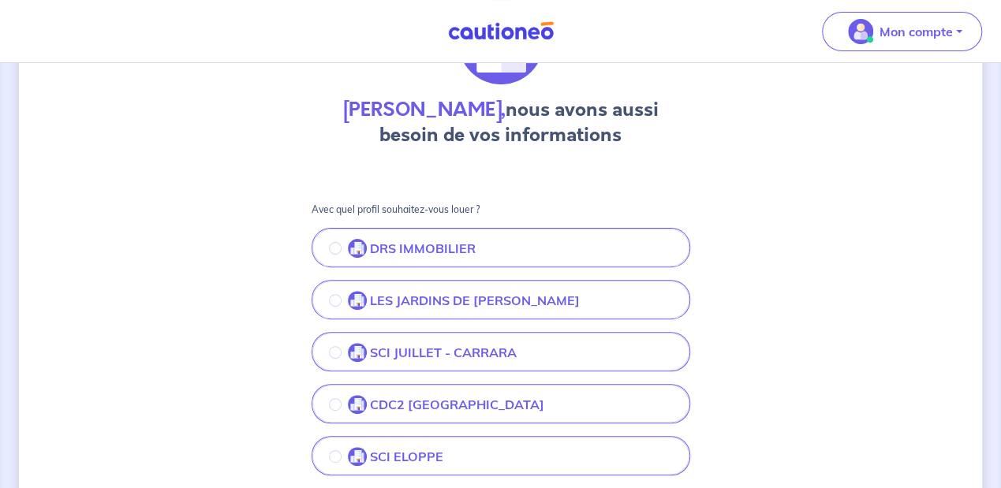
click at [767, 192] on div "[PERSON_NAME], nous avons aussi besoin de vos informations Avec quel profil sou…" at bounding box center [500, 439] width 963 height 956
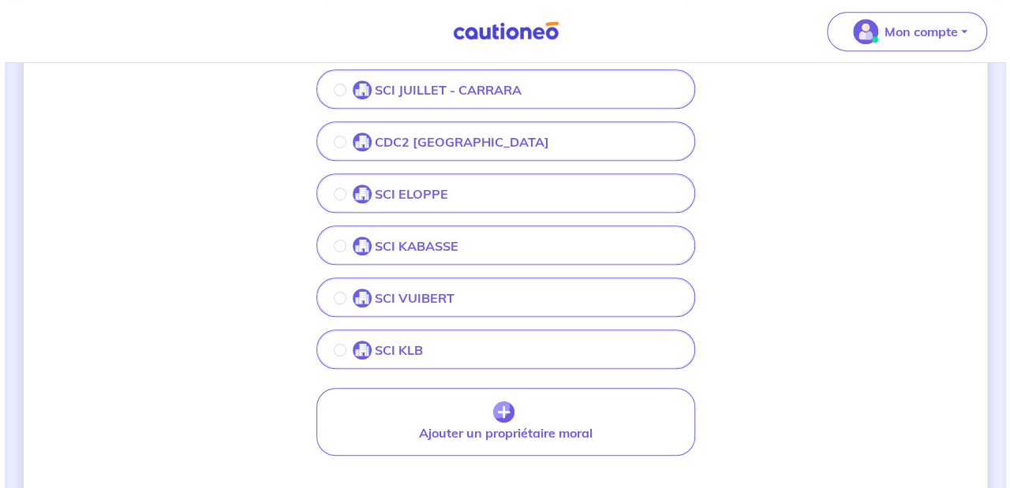
scroll to position [436, 0]
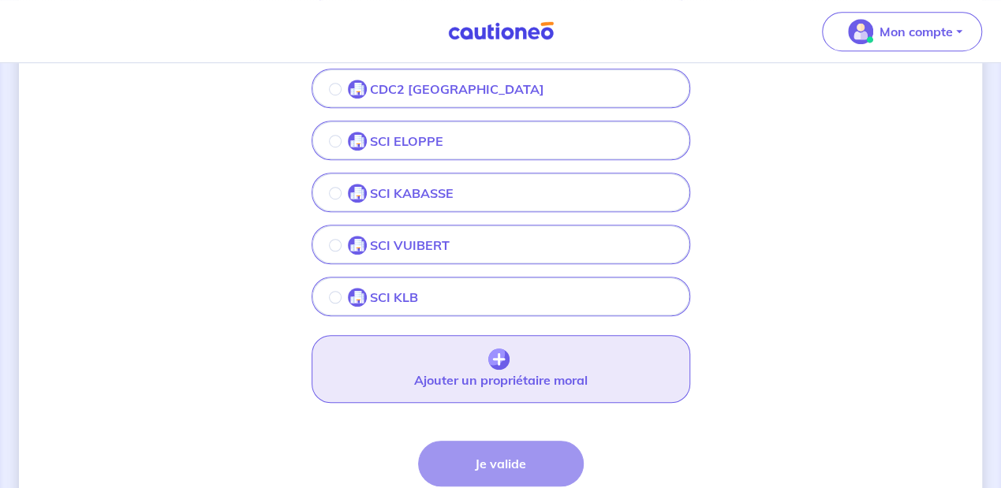
click at [499, 370] on button "Ajouter un propriétaire moral" at bounding box center [501, 369] width 379 height 68
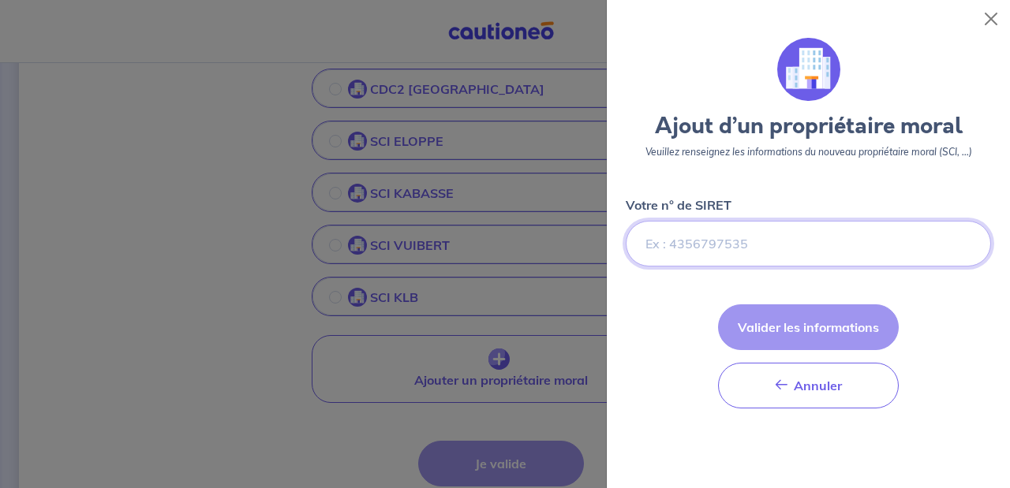
click at [684, 232] on input "Votre n° de SIRET" at bounding box center [808, 244] width 365 height 46
paste input "827 727 124 00014"
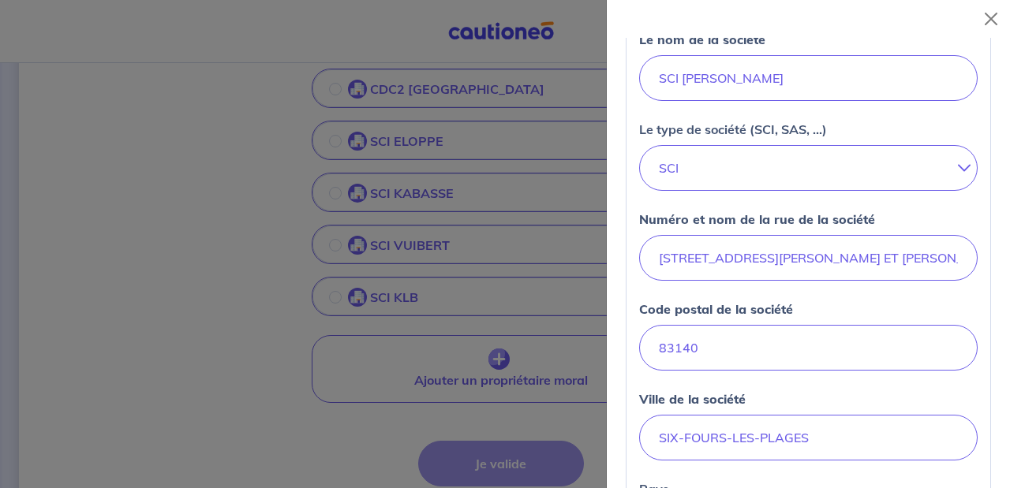
scroll to position [578, 0]
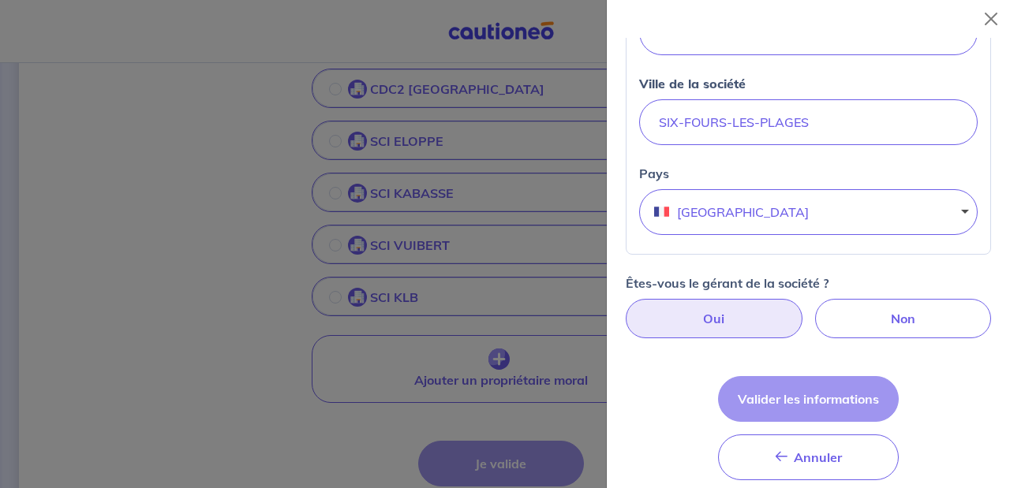
type input "827 727 124 00014"
click at [727, 331] on label "Oui" at bounding box center [714, 318] width 177 height 39
radio input "true"
select select "FR"
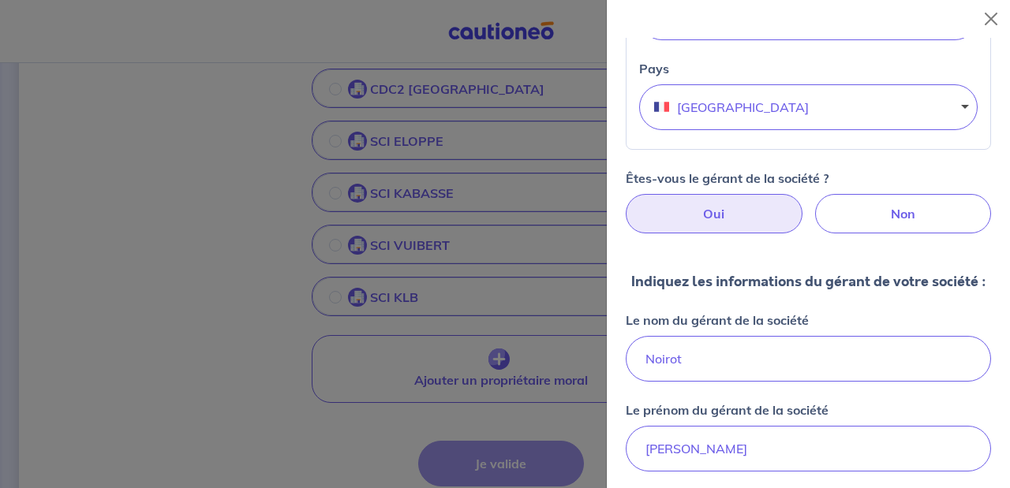
scroll to position [841, 0]
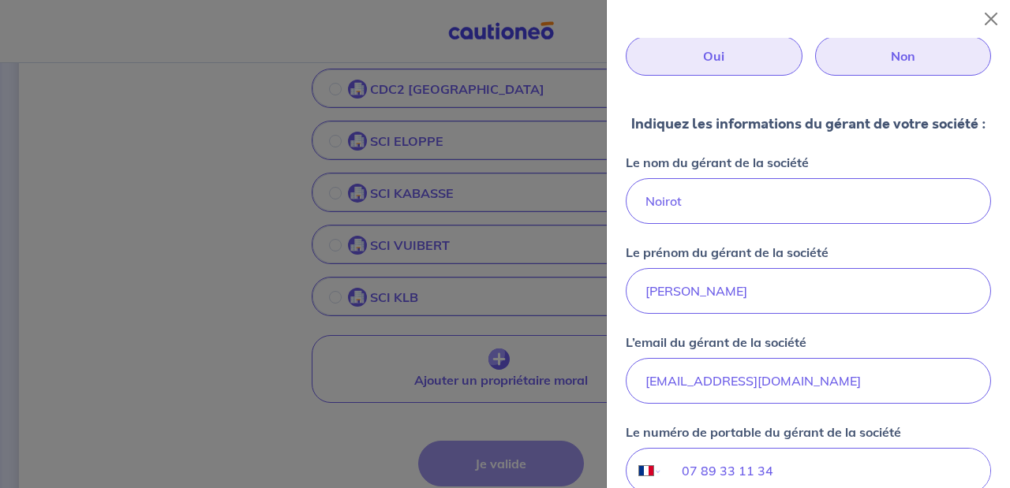
click at [874, 62] on label "Non" at bounding box center [903, 55] width 177 height 39
radio input "true"
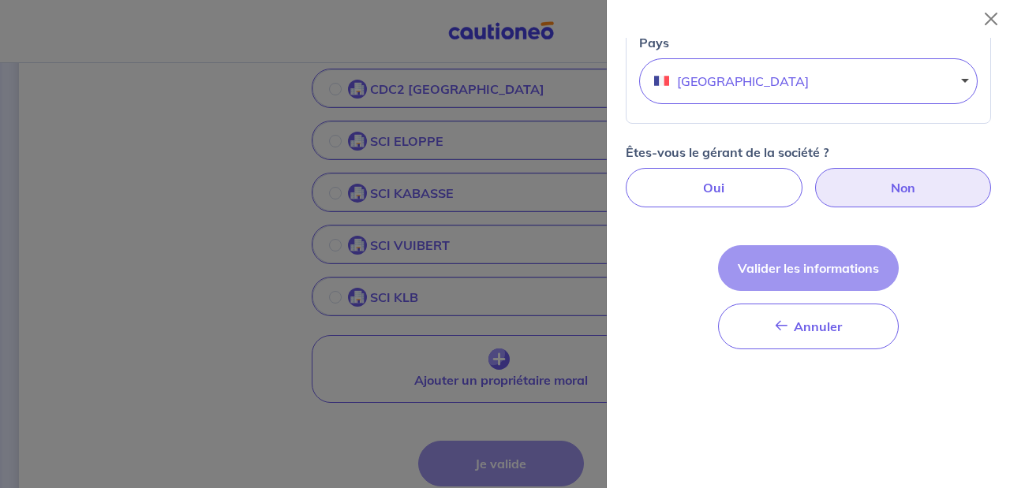
scroll to position [708, 0]
select select "FR"
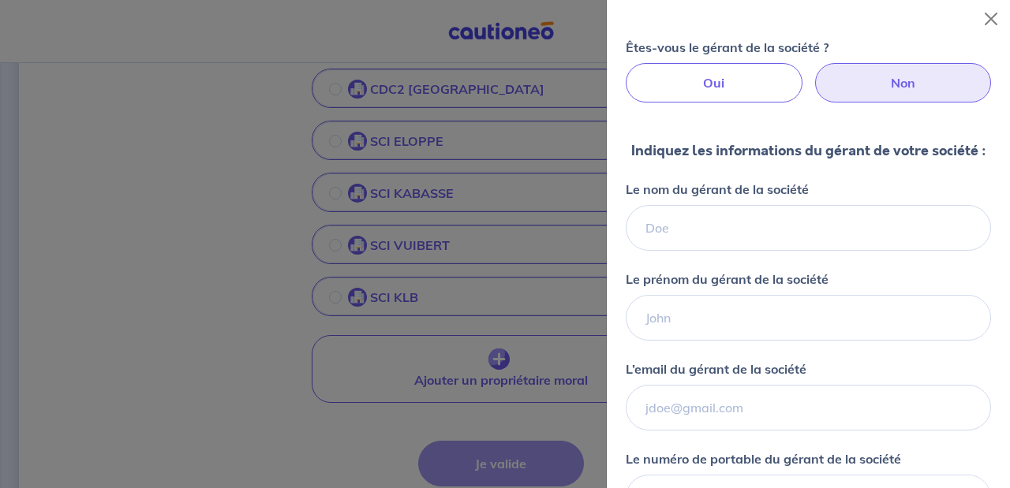
scroll to position [866, 0]
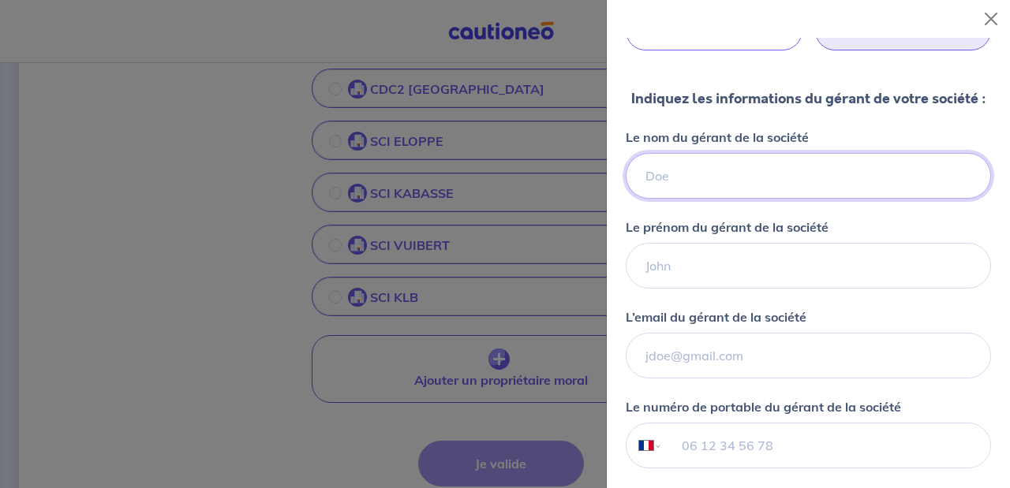
click at [686, 172] on input "Le nom du gérant de la société" at bounding box center [808, 176] width 365 height 46
type input "ESCAT"
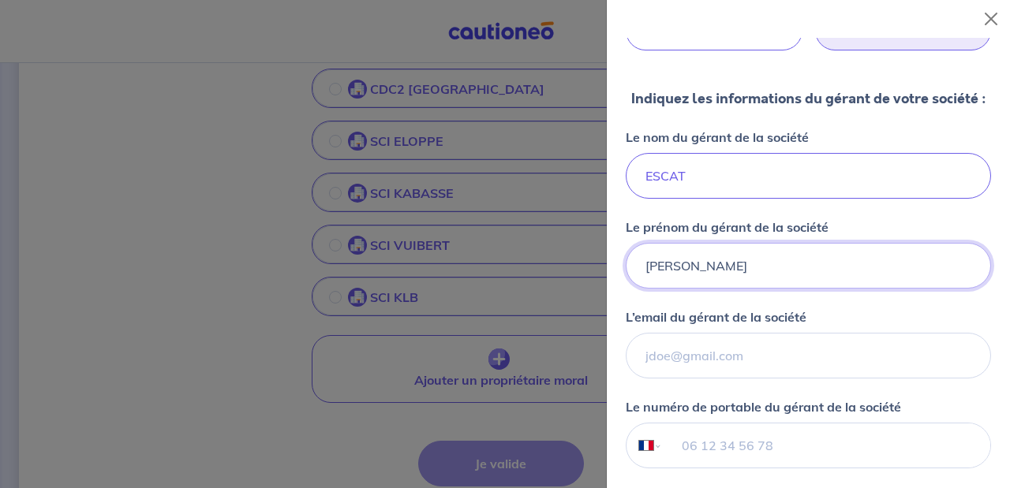
type input "[PERSON_NAME]"
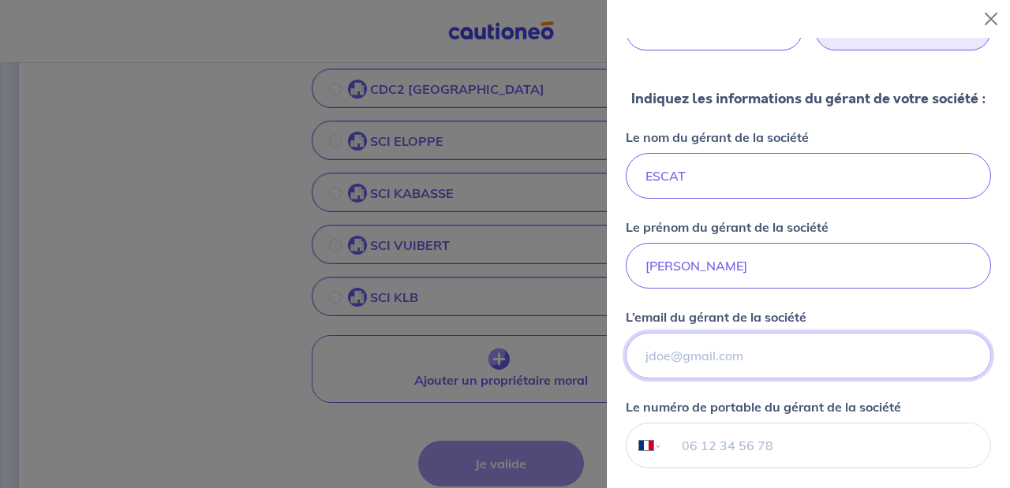
click at [800, 343] on input "L’email du gérant de la société" at bounding box center [808, 356] width 365 height 46
paste input "[EMAIL_ADDRESS][DOMAIN_NAME]"
type input "[EMAIL_ADDRESS][DOMAIN_NAME]"
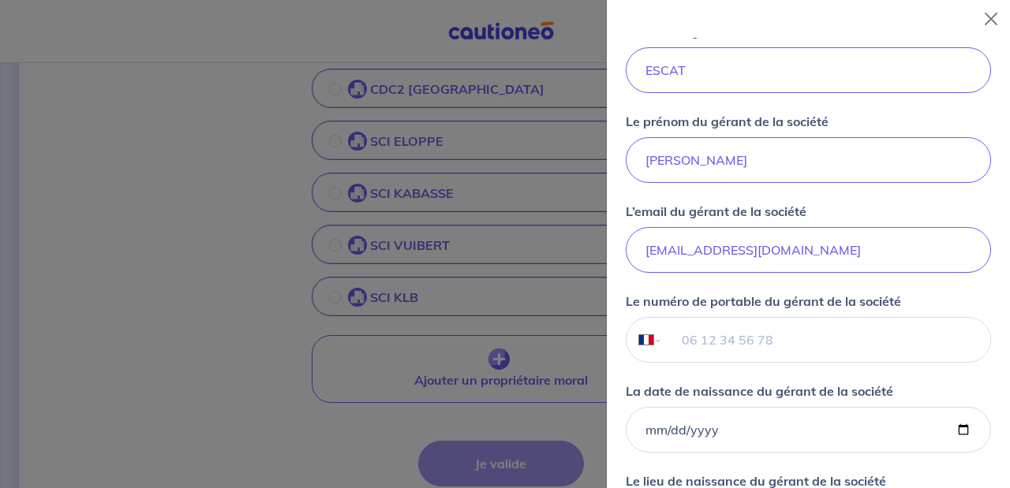
click at [786, 339] on input "tel" at bounding box center [826, 340] width 327 height 44
click at [708, 342] on input "tel" at bounding box center [826, 340] width 327 height 44
type input "03 52 60 90"
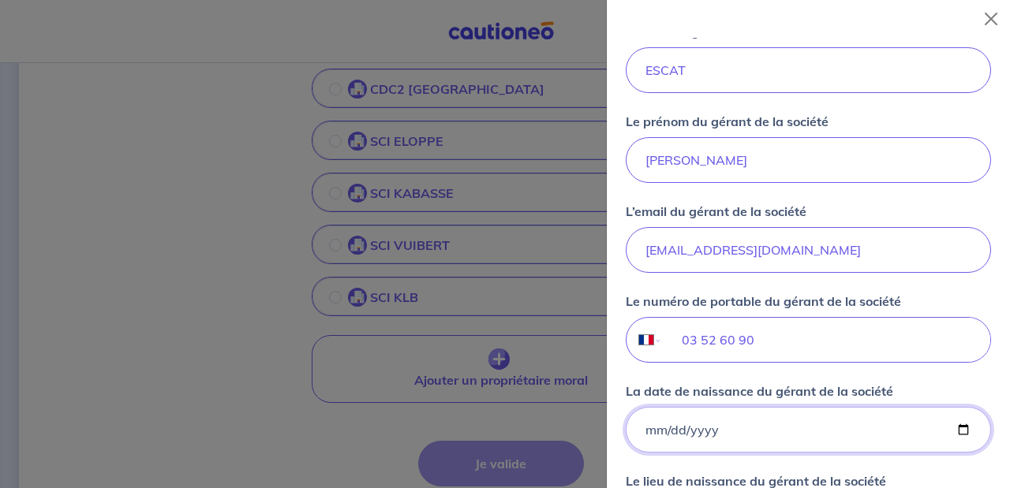
click at [648, 428] on input "La date de naissance du gérant de la société" at bounding box center [808, 430] width 365 height 46
click at [693, 428] on input "La date de naissance du gérant de la société" at bounding box center [808, 430] width 365 height 46
click at [647, 428] on input "La date de naissance du gérant de la société" at bounding box center [808, 430] width 365 height 46
type input "0001-02-19"
type input "[DATE]"
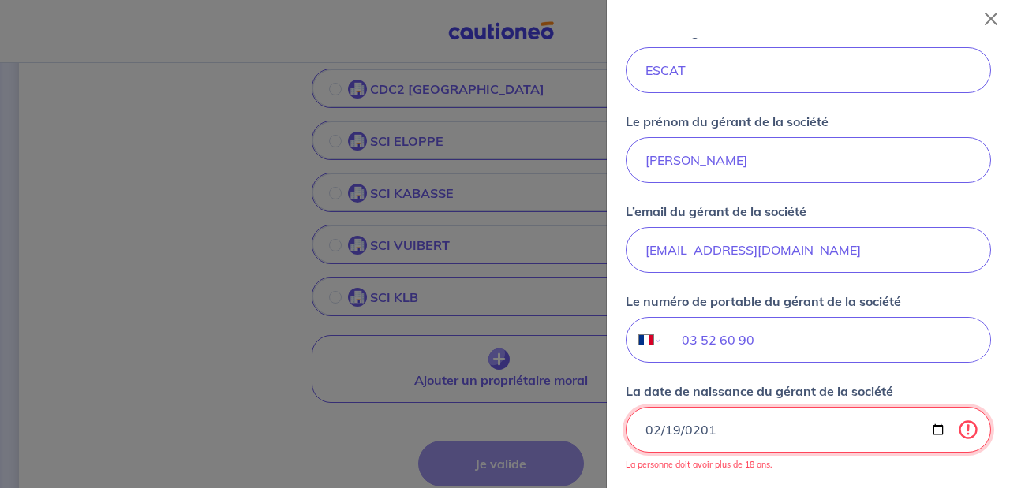
click at [786, 426] on input "[DATE]" at bounding box center [808, 430] width 365 height 46
click at [786, 435] on input "[DATE]" at bounding box center [808, 430] width 365 height 46
click at [713, 431] on input "[DATE]" at bounding box center [808, 430] width 365 height 46
click at [703, 431] on input "[DATE]" at bounding box center [808, 430] width 365 height 46
click at [786, 431] on input "[DATE]" at bounding box center [808, 430] width 365 height 46
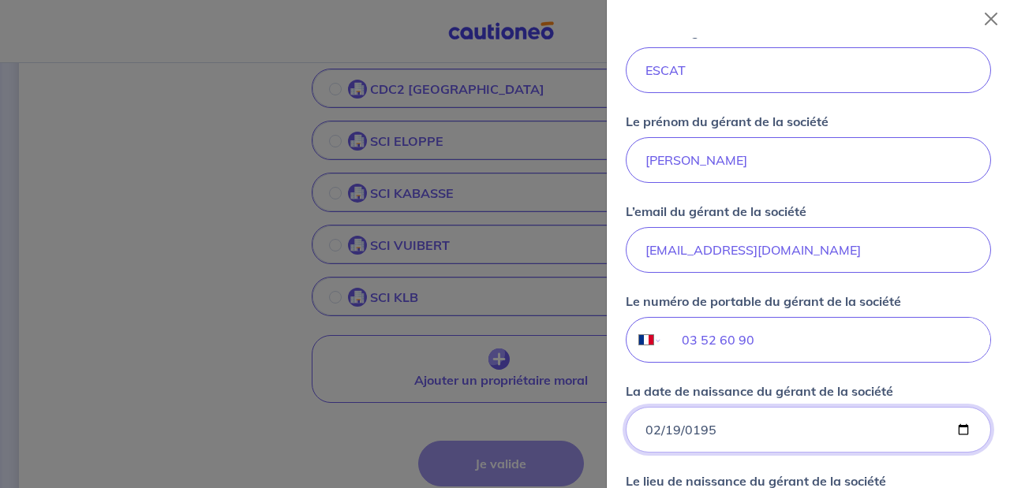
type input "[DATE]"
click at [943, 467] on div "Indiquez les informations du gérant de votre société : Le nom du gérant de la s…" at bounding box center [808, 263] width 365 height 560
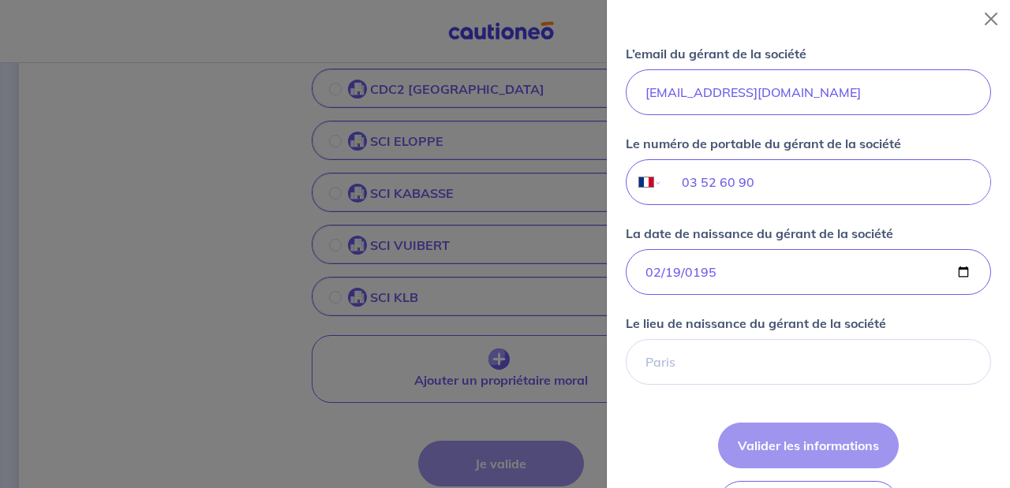
scroll to position [1182, 0]
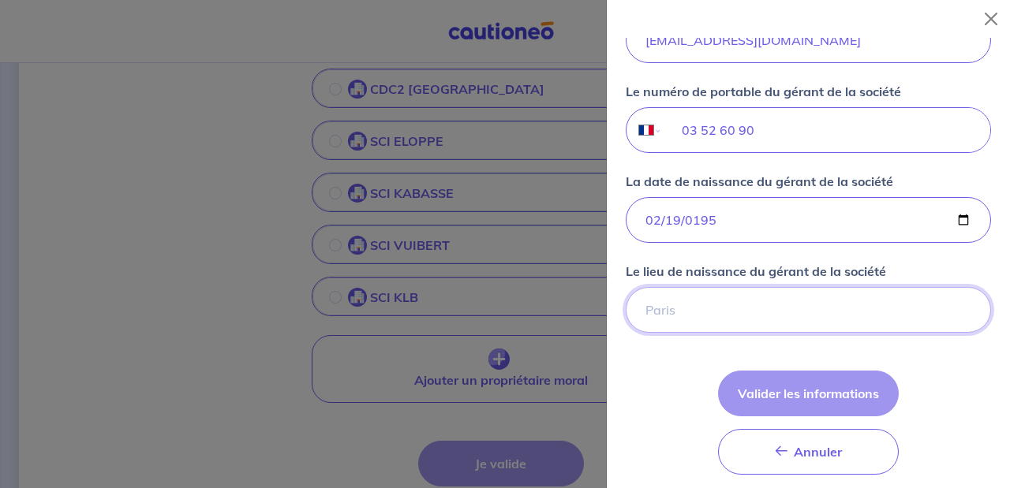
click at [689, 298] on input "Le lieu de naissance du gérant de la société" at bounding box center [808, 310] width 365 height 46
type input "[GEOGRAPHIC_DATA]"
click at [808, 399] on div "Annuler Annuler Valider les informations" at bounding box center [808, 423] width 181 height 104
click at [857, 403] on div "Annuler Annuler Valider les informations" at bounding box center [808, 423] width 181 height 104
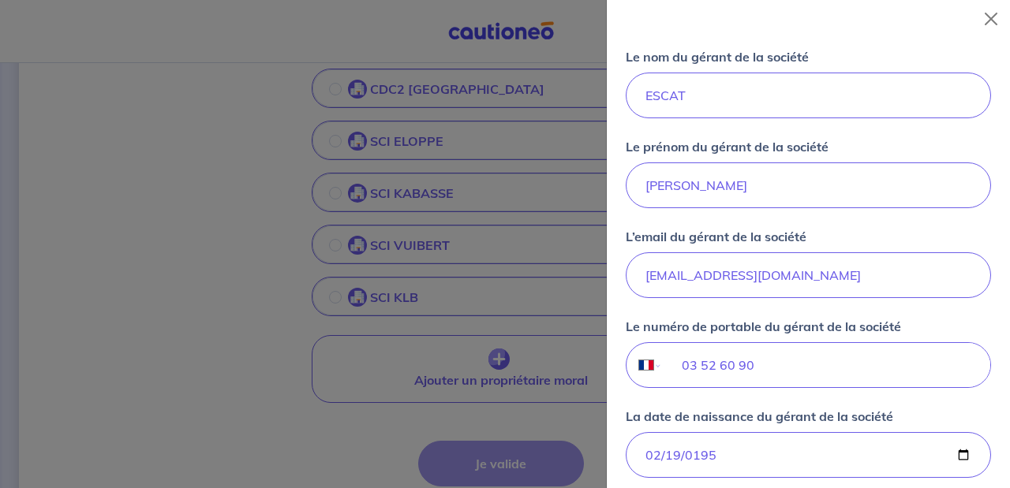
scroll to position [1262, 0]
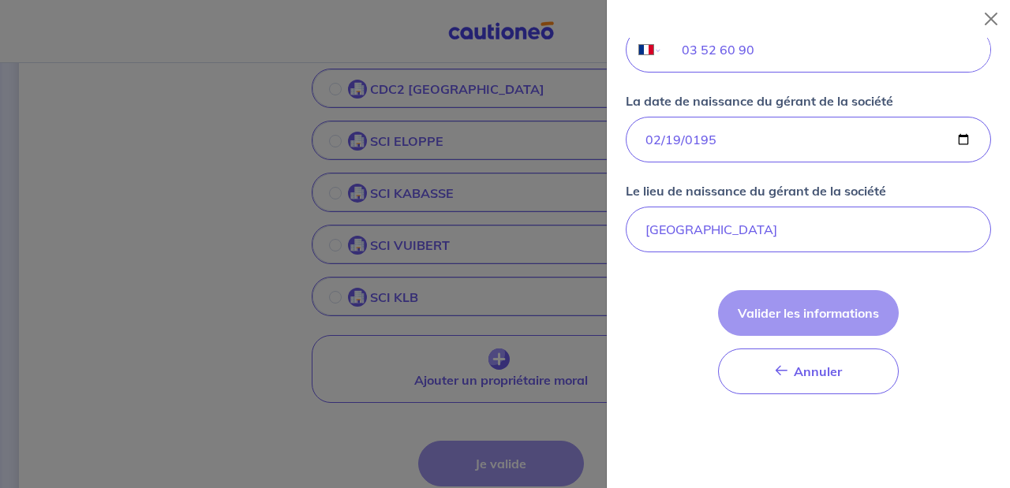
click at [805, 319] on div "Annuler Annuler Valider les informations" at bounding box center [808, 342] width 181 height 104
click at [781, 249] on input "[GEOGRAPHIC_DATA]" at bounding box center [808, 230] width 365 height 46
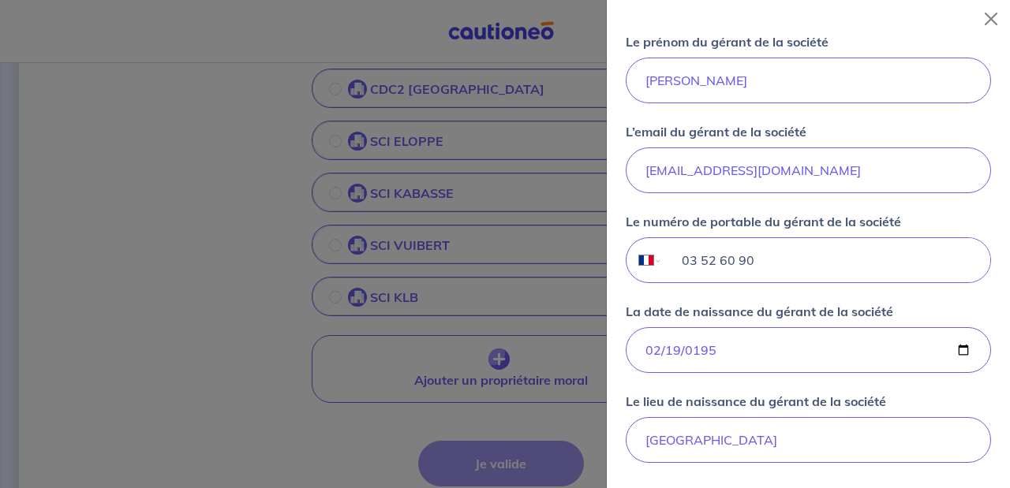
click at [779, 260] on input "03 52 60 90" at bounding box center [826, 260] width 327 height 44
click at [711, 257] on input "03 52 60 90" at bounding box center [826, 260] width 327 height 44
type input "03 52 52 60 90"
click at [814, 293] on div "Indiquez les informations du gérant de votre société : Le nom du gérant de la s…" at bounding box center [808, 183] width 365 height 560
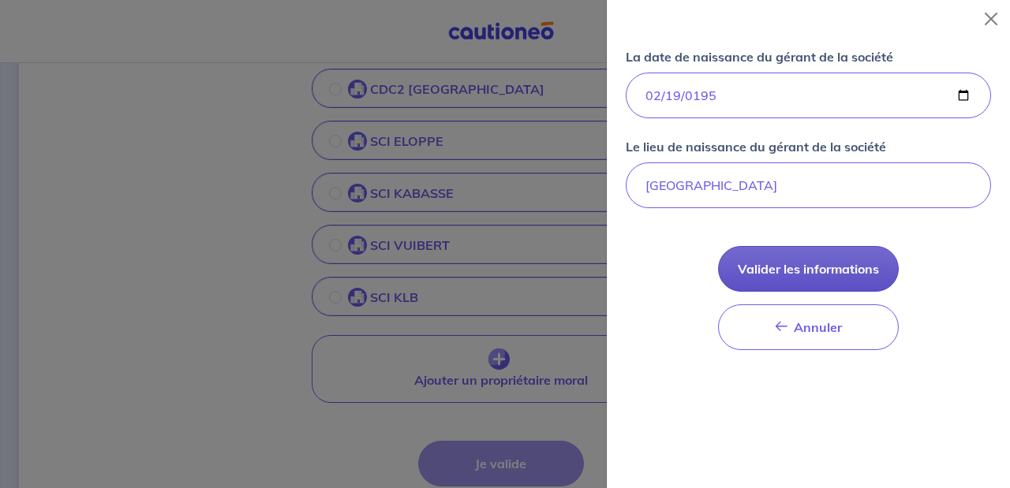
click at [824, 254] on button "Valider les informations" at bounding box center [808, 269] width 181 height 46
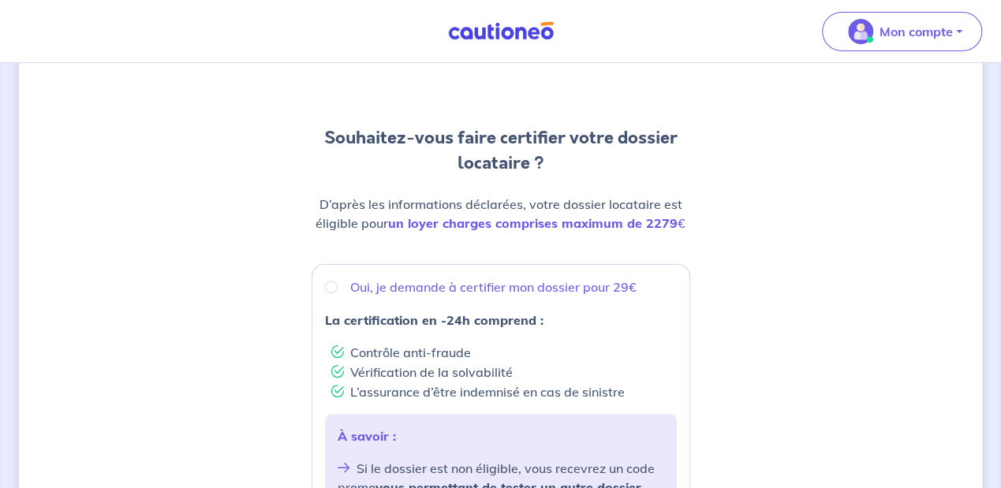
scroll to position [158, 0]
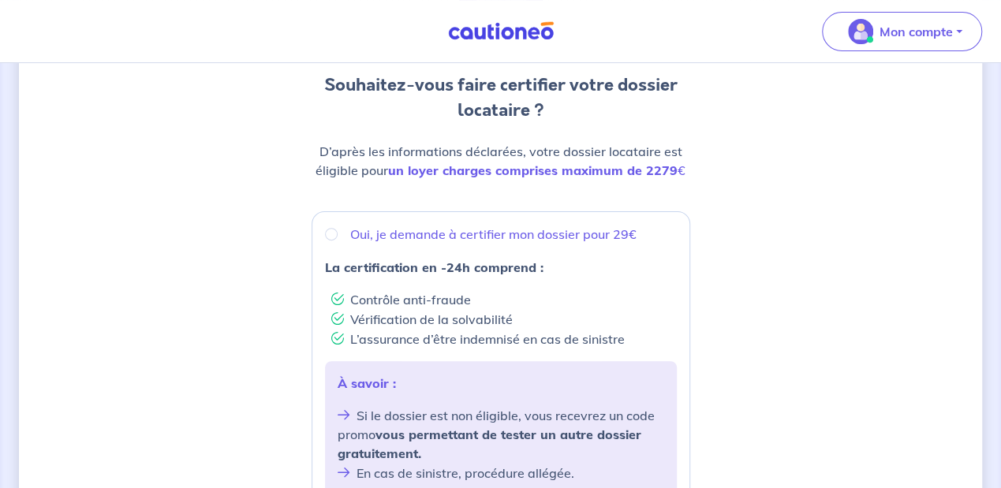
click at [547, 225] on p "Oui, je demande à certifier mon dossier pour 29€" at bounding box center [493, 234] width 286 height 19
click at [338, 228] on input "Oui, je demande à certifier mon dossier pour 29€" at bounding box center [331, 234] width 13 height 13
radio input "true"
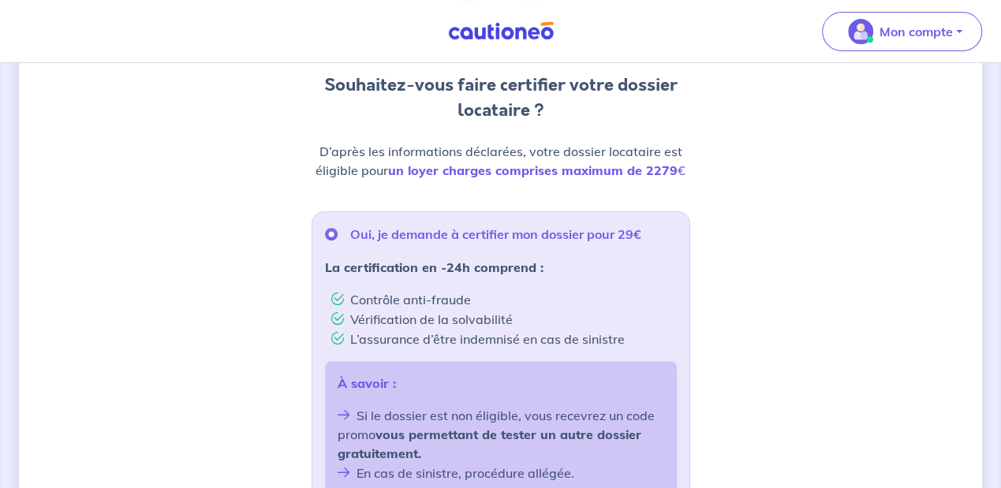
click at [626, 225] on p "Oui, je demande à certifier mon dossier pour 29€" at bounding box center [495, 234] width 291 height 19
click at [338, 228] on input "Oui, je demande à certifier mon dossier pour 29€" at bounding box center [331, 234] width 13 height 13
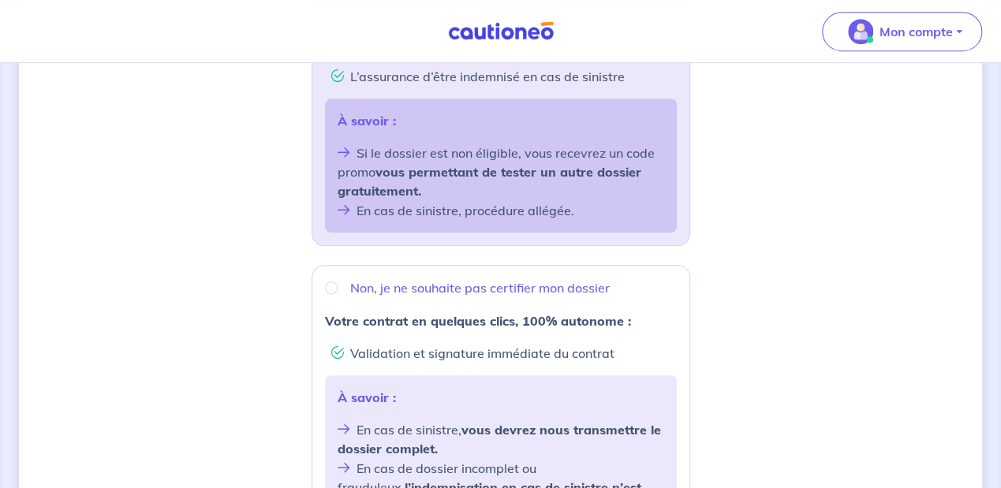
scroll to position [525, 0]
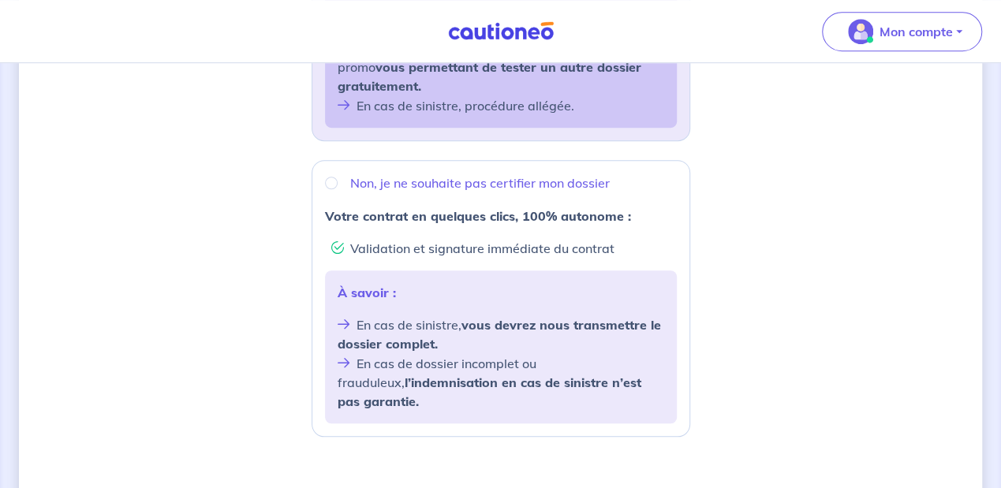
drag, startPoint x: 549, startPoint y: 484, endPoint x: 547, endPoint y: 377, distance: 106.5
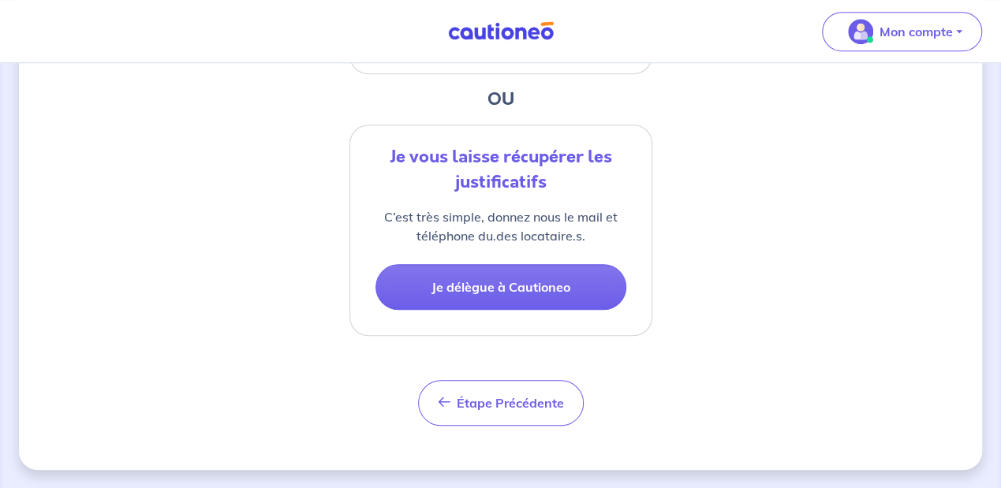
scroll to position [369, 0]
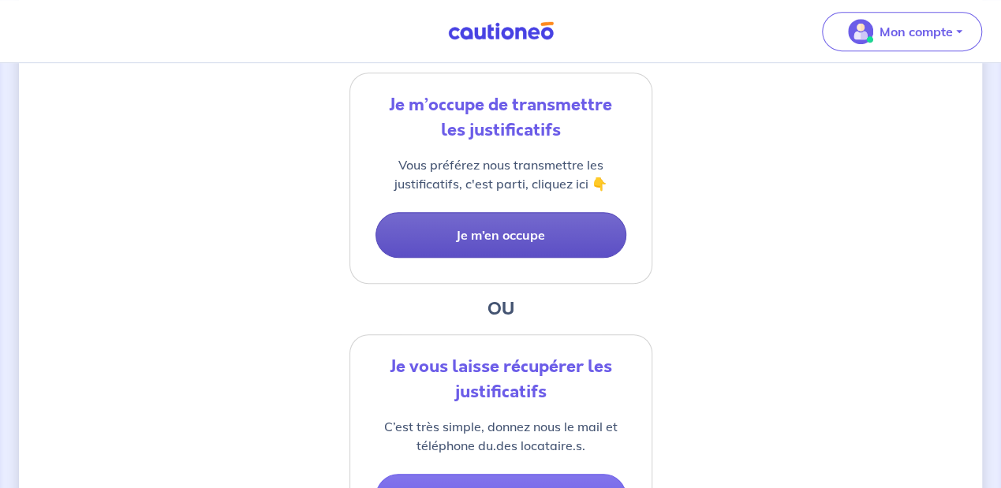
click at [484, 233] on button "Je m’en occupe" at bounding box center [500, 235] width 251 height 46
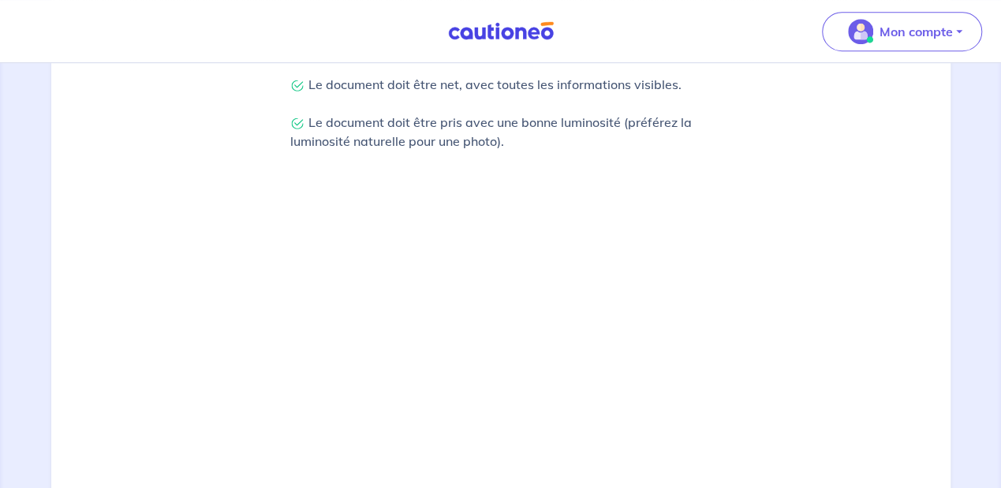
scroll to position [593, 0]
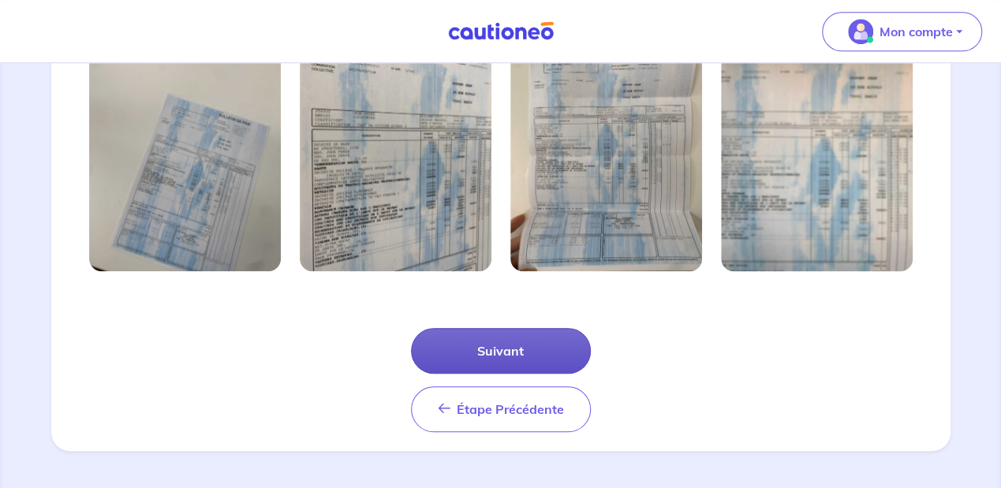
click at [554, 362] on button "Suivant" at bounding box center [501, 351] width 180 height 46
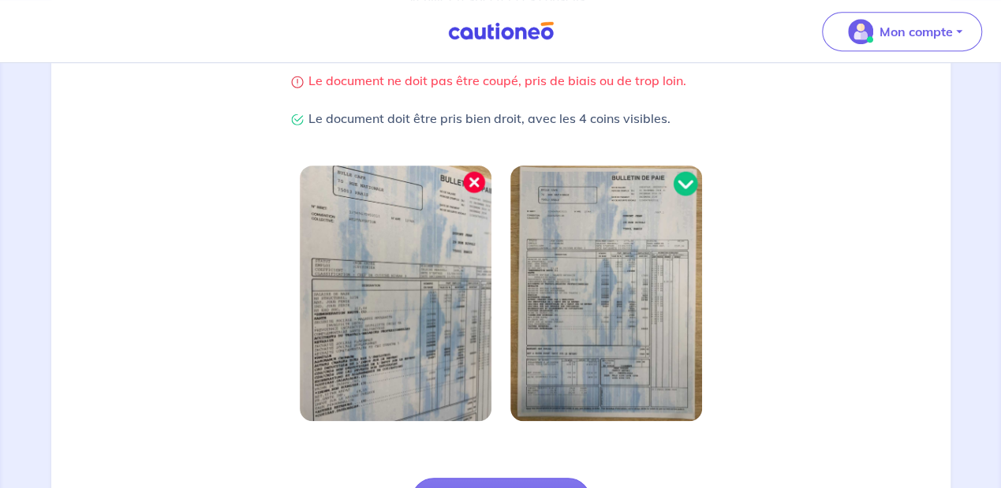
scroll to position [473, 0]
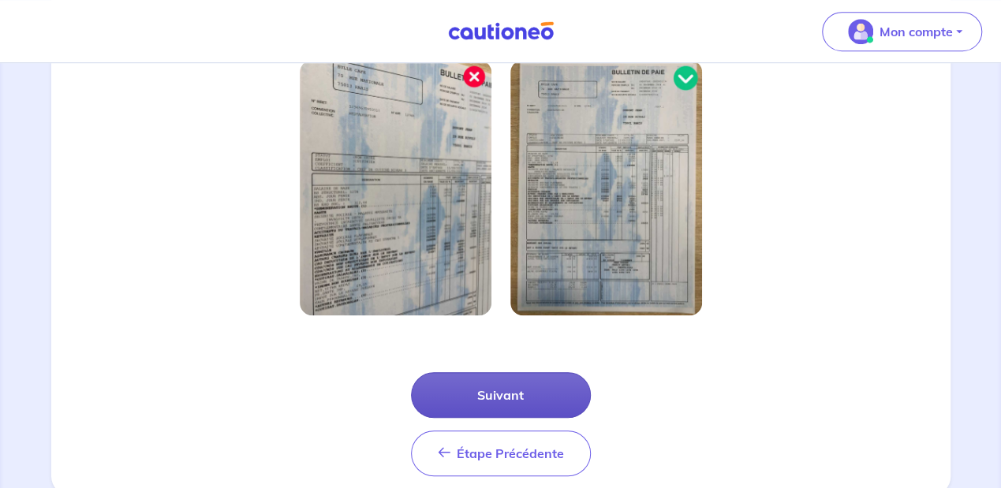
click at [538, 389] on button "Suivant" at bounding box center [501, 395] width 180 height 46
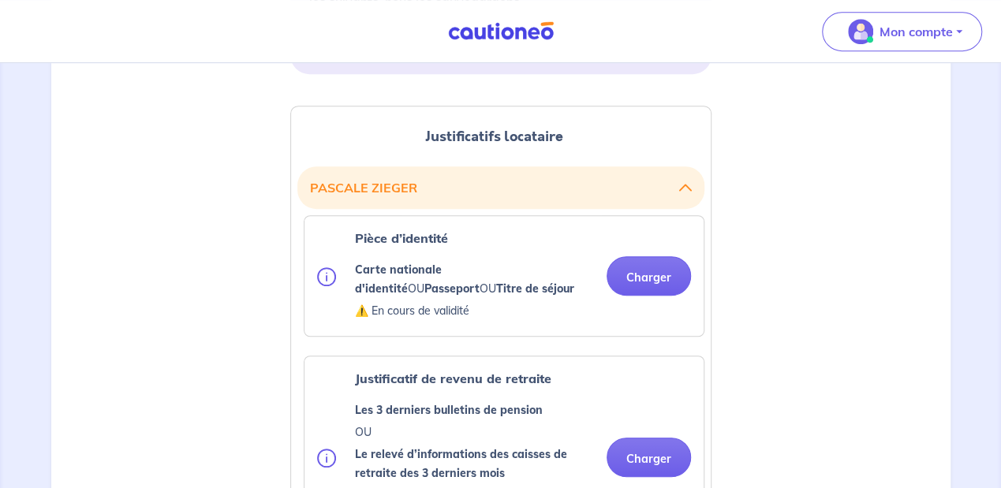
scroll to position [473, 0]
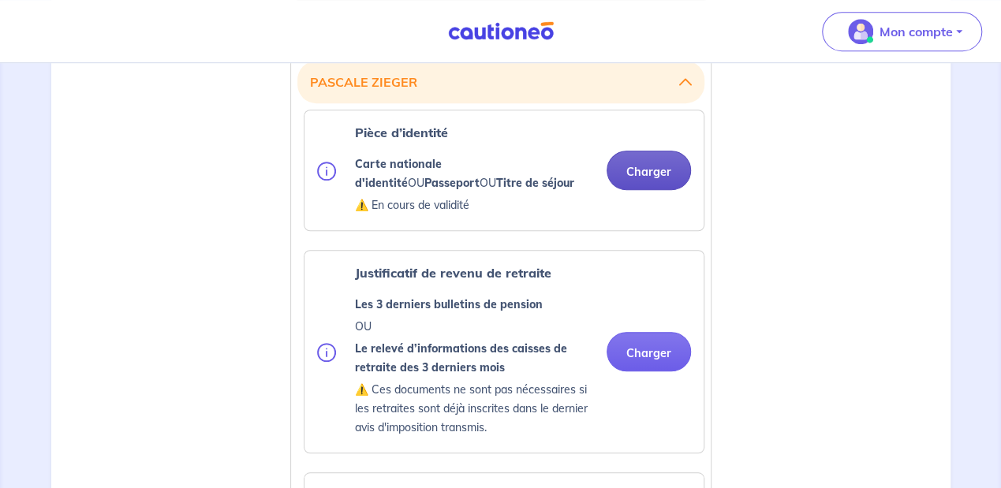
click at [660, 167] on button "Charger" at bounding box center [649, 170] width 84 height 39
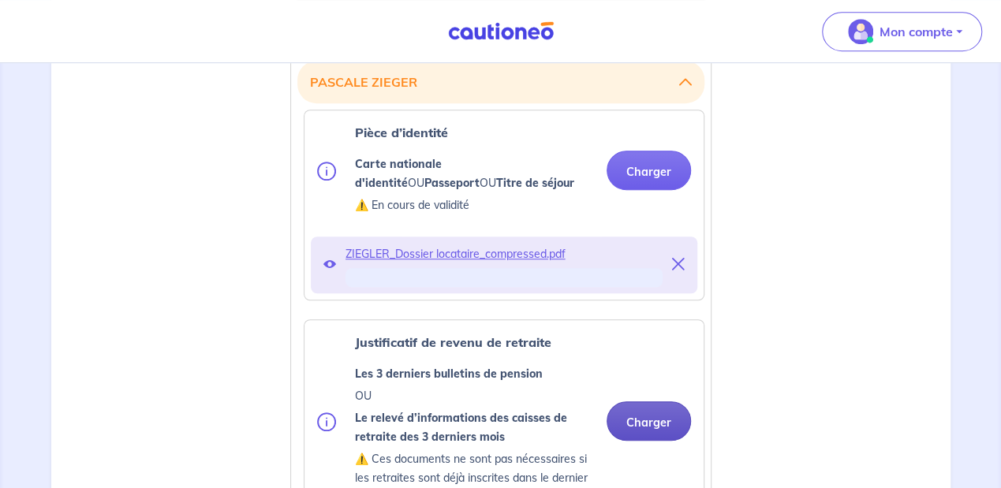
click at [659, 420] on button "Charger" at bounding box center [649, 421] width 84 height 39
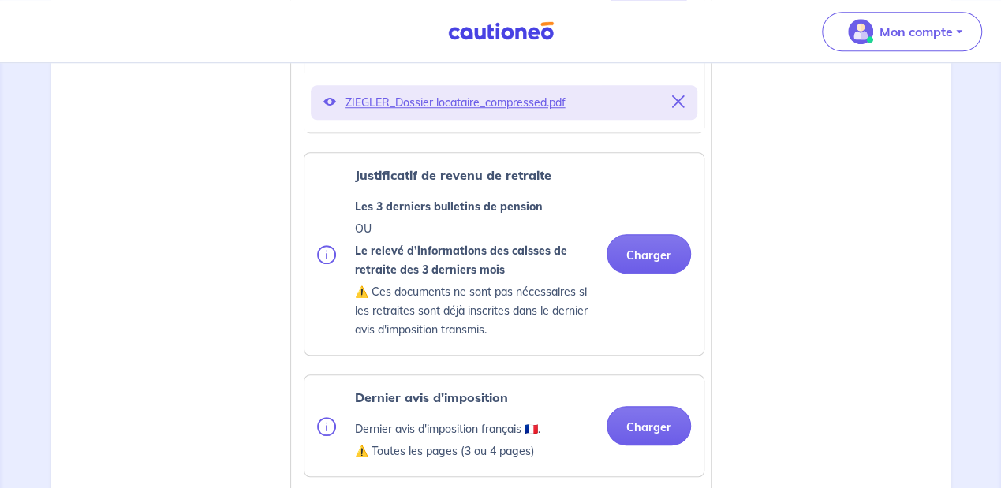
scroll to position [683, 0]
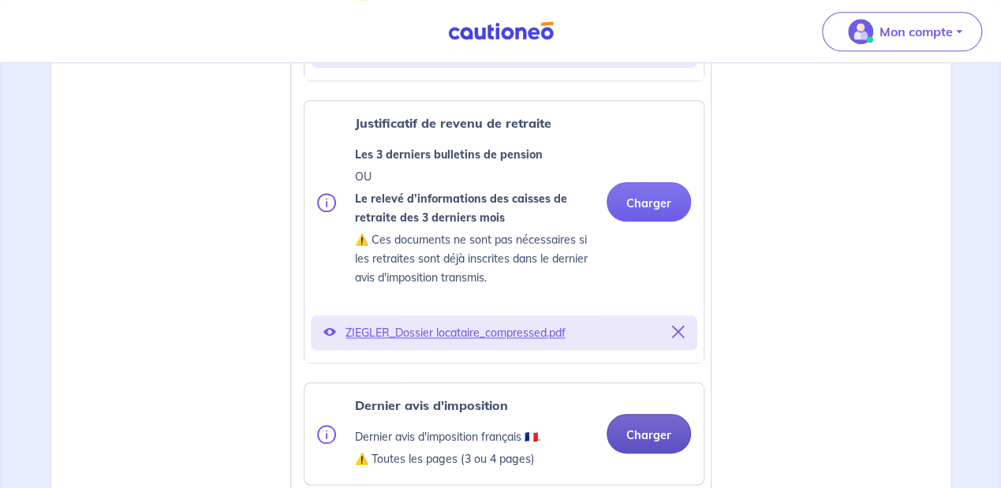
click at [628, 439] on button "Charger" at bounding box center [649, 433] width 84 height 39
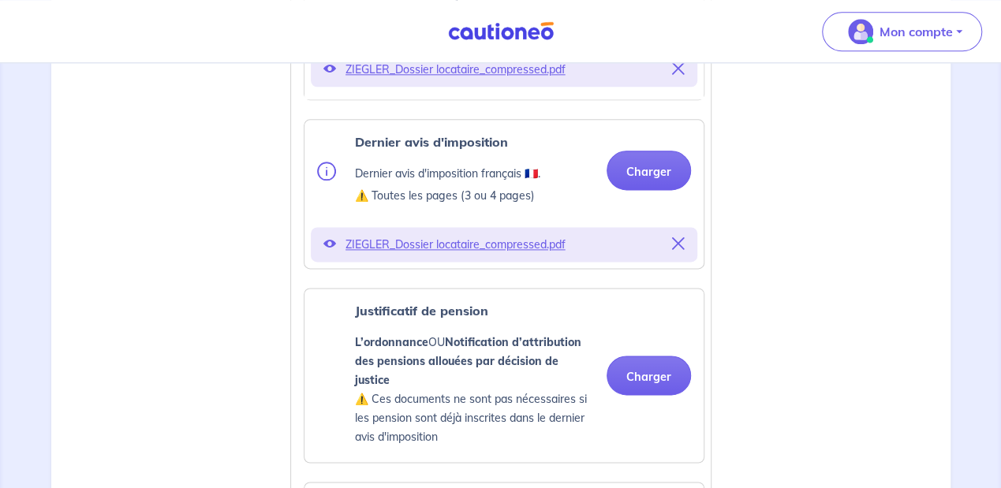
scroll to position [999, 0]
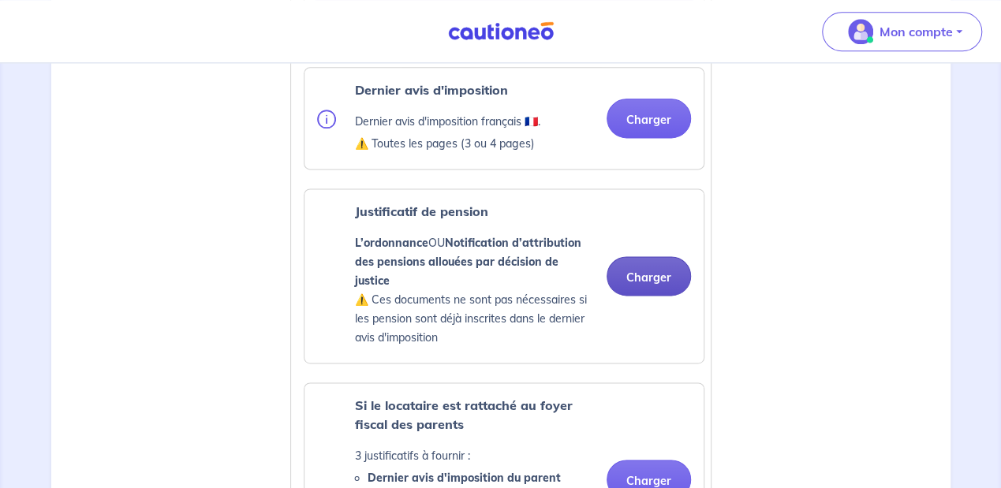
click at [656, 265] on button "Charger" at bounding box center [649, 275] width 84 height 39
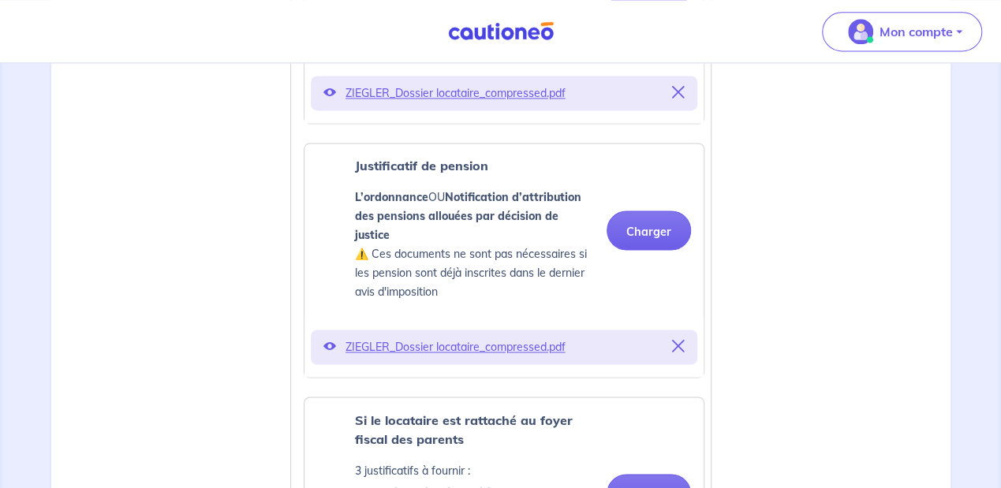
scroll to position [1314, 0]
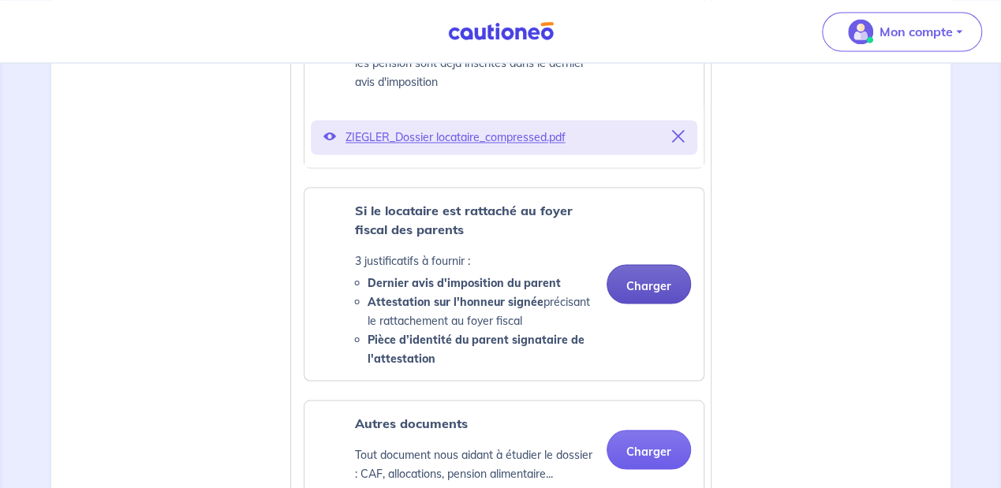
click at [644, 264] on button "Charger" at bounding box center [649, 283] width 84 height 39
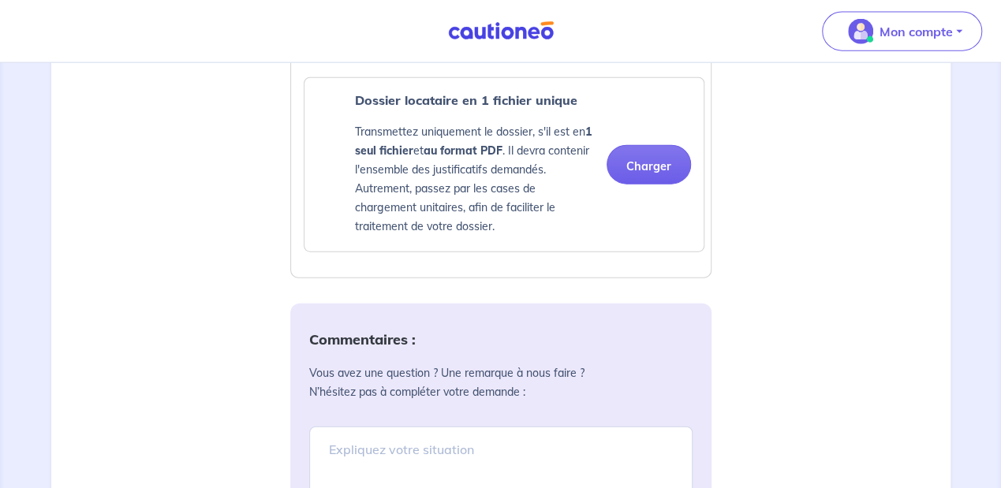
scroll to position [2011, 0]
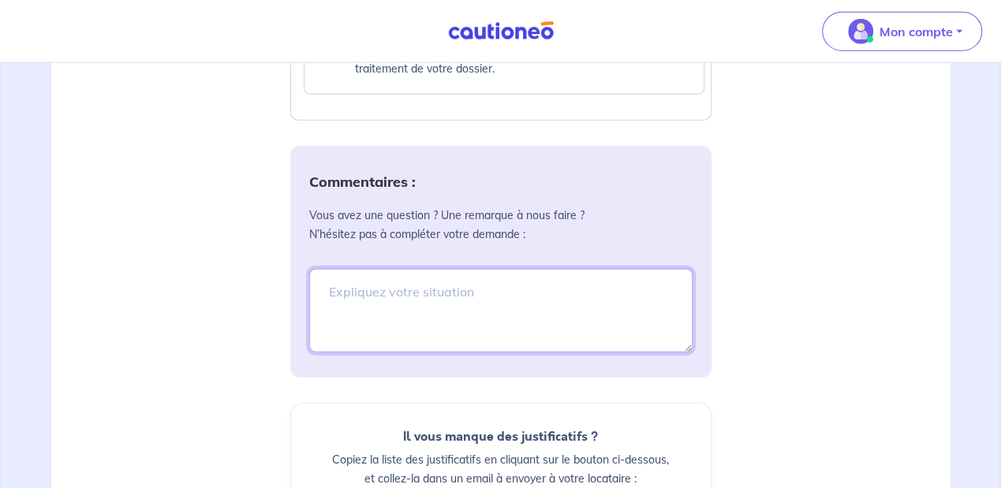
click at [465, 272] on textarea at bounding box center [500, 311] width 383 height 84
click at [532, 275] on textarea "Bonjour, locataire à venir au" at bounding box center [500, 311] width 383 height 84
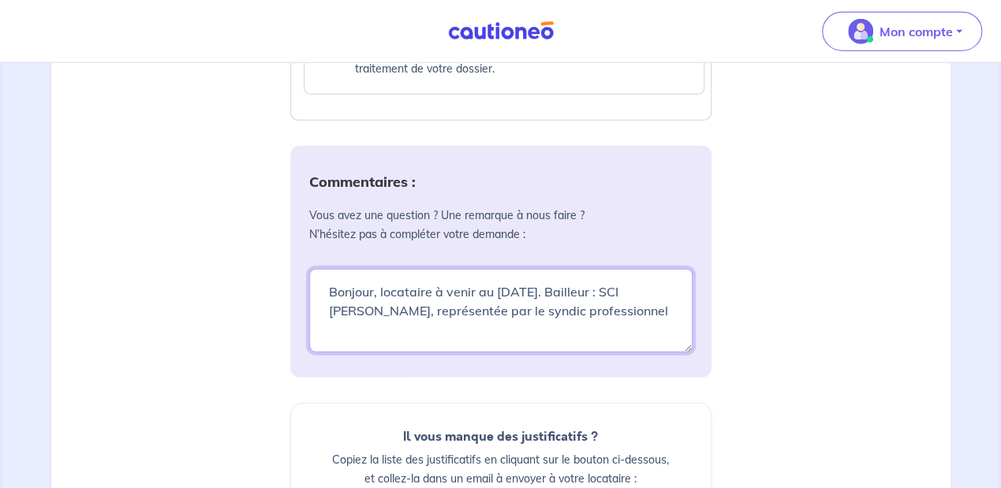
drag, startPoint x: 483, startPoint y: 292, endPoint x: 604, endPoint y: 292, distance: 121.5
click at [604, 292] on textarea "Bonjour, locataire à venir au [DATE]. Bailleur : SCI [PERSON_NAME], représentée…" at bounding box center [500, 311] width 383 height 84
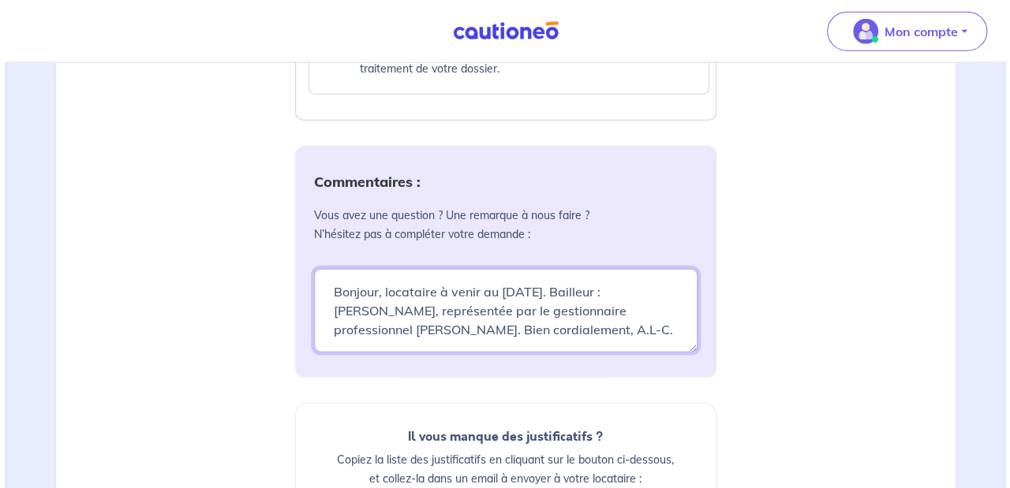
scroll to position [2259, 0]
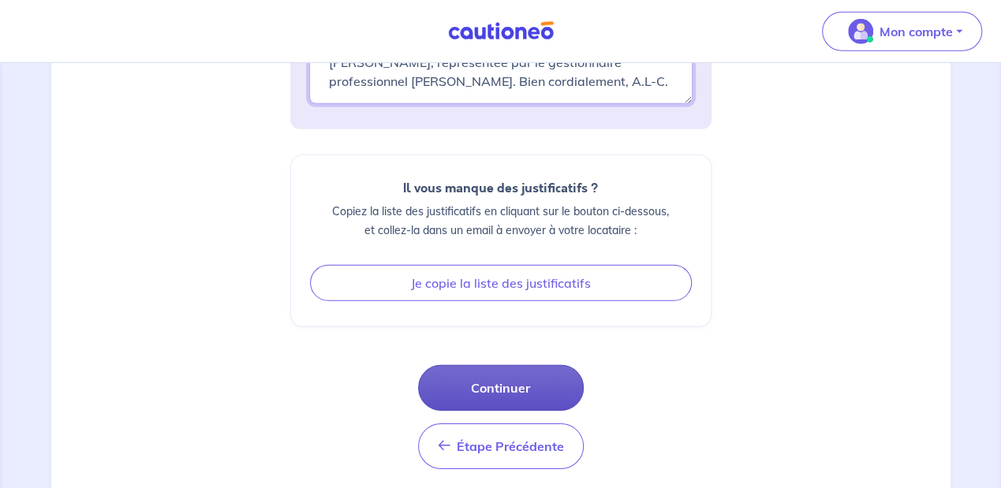
type textarea "Bonjour, locataire à venir au [DATE]. Bailleur : [PERSON_NAME], représentée par…"
click at [499, 369] on button "Continuer" at bounding box center [501, 388] width 166 height 46
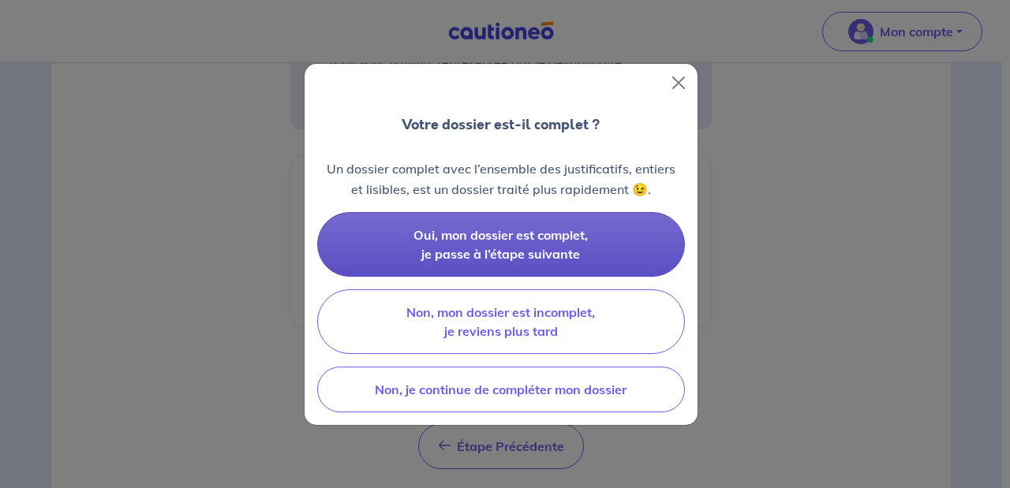
click at [563, 251] on span "Oui, mon dossier est complet, je passe à l’étape suivante" at bounding box center [500, 244] width 174 height 35
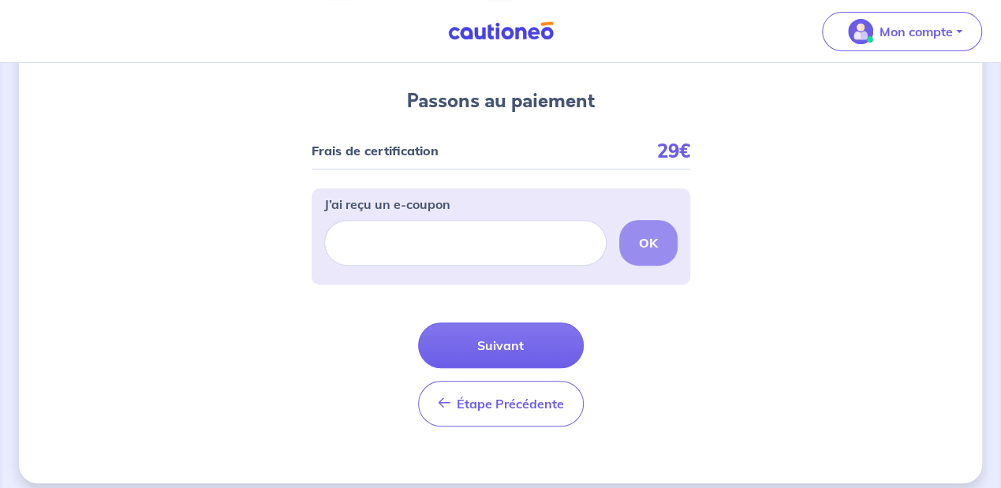
scroll to position [172, 0]
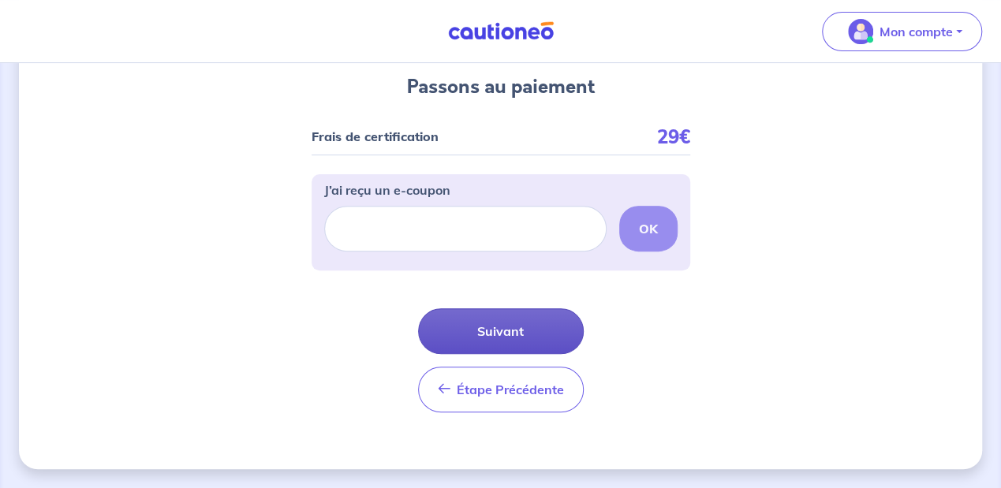
click at [547, 332] on button "Suivant" at bounding box center [501, 331] width 166 height 46
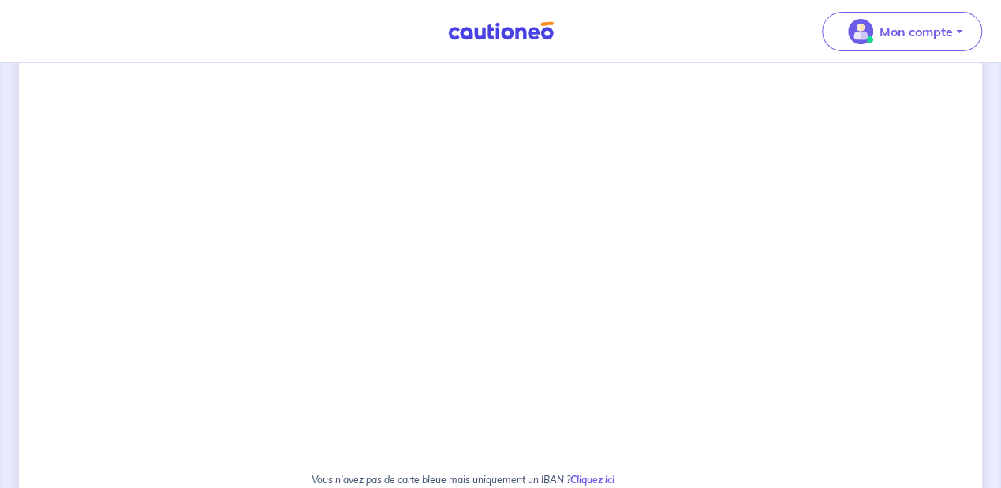
scroll to position [473, 0]
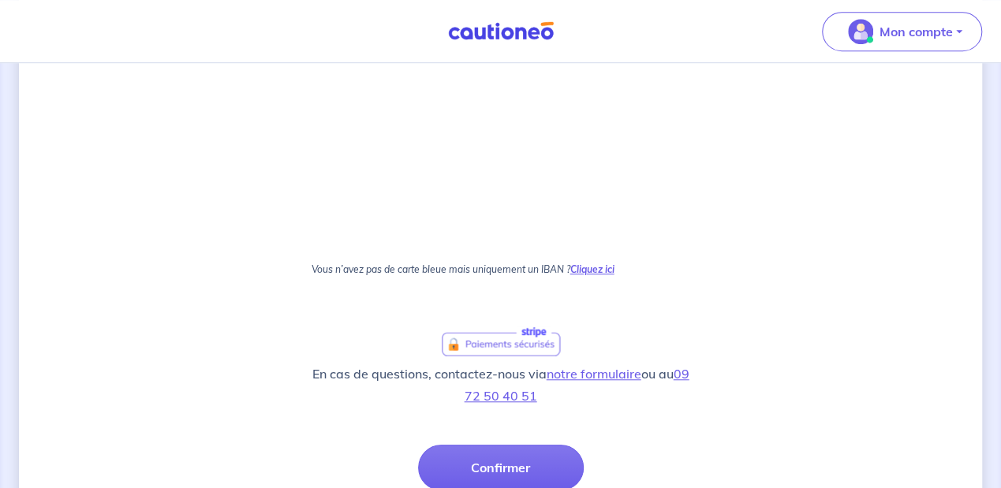
click at [600, 271] on strong "Cliquez ici" at bounding box center [592, 269] width 44 height 12
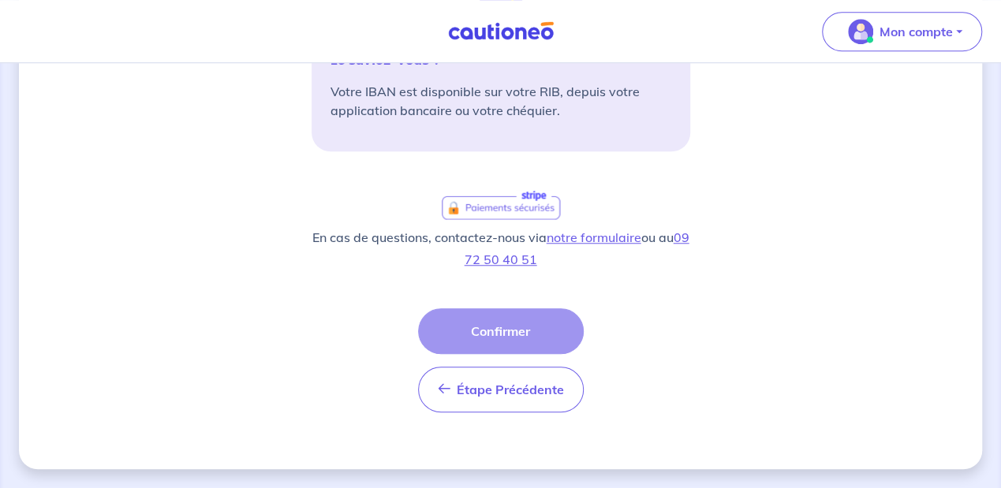
scroll to position [454, 0]
click at [898, 237] on div "2 3 Justificatifs locataire Informations paiement Confirmation d'envoi Passons …" at bounding box center [500, 49] width 963 height 842
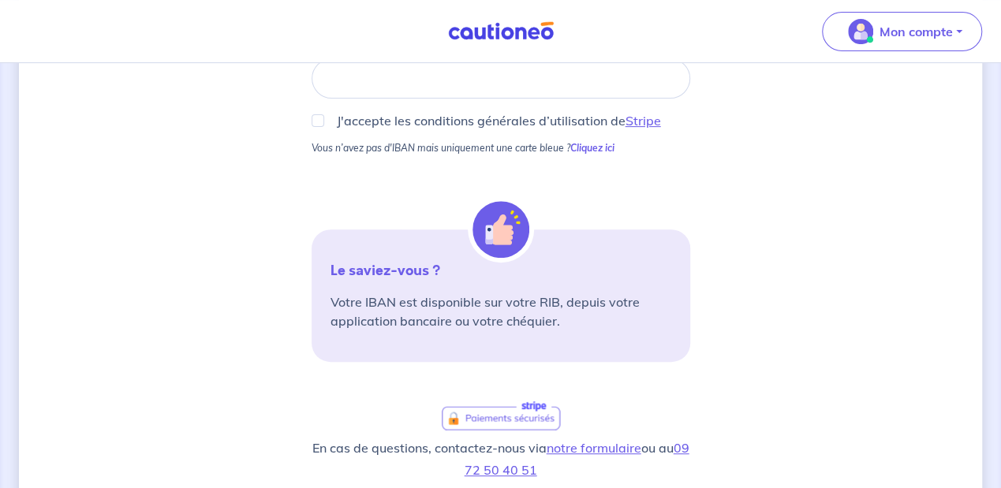
scroll to position [139, 0]
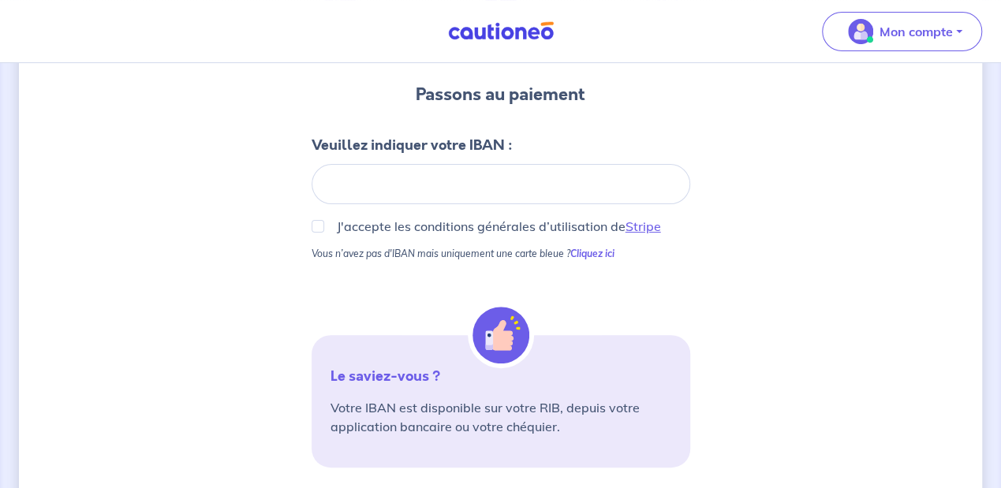
click at [544, 175] on div at bounding box center [501, 184] width 379 height 40
click at [312, 230] on input "J'accepte les conditions générales d’utilisation de Stripe" at bounding box center [318, 226] width 13 height 13
checkbox input "true"
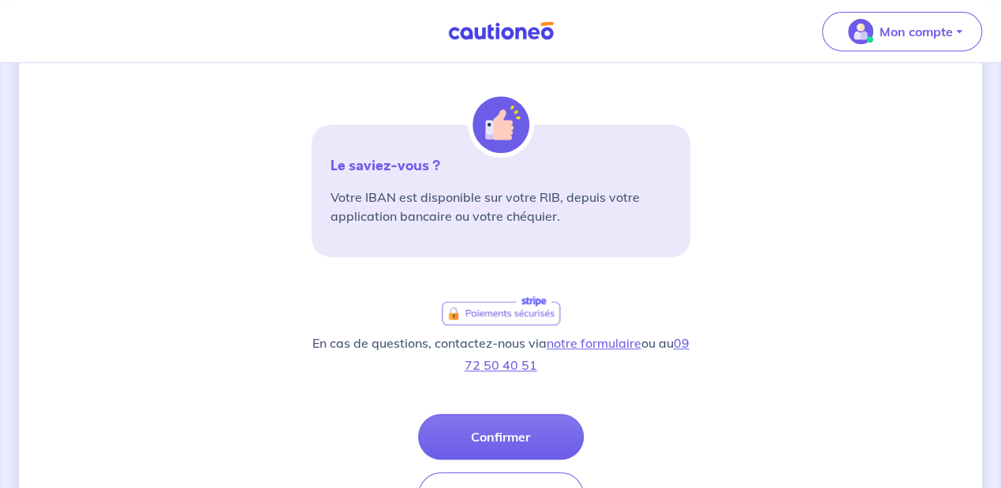
scroll to position [454, 0]
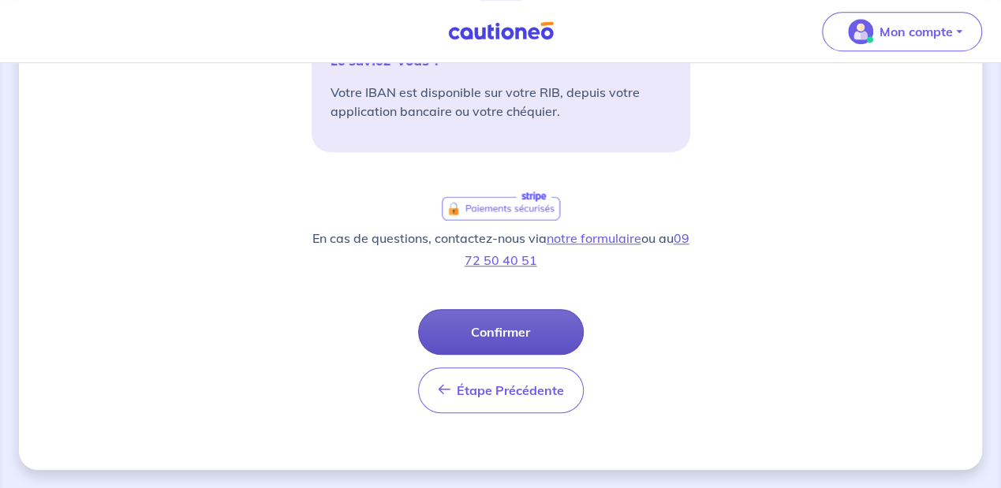
click at [538, 336] on button "Confirmer" at bounding box center [501, 332] width 166 height 46
